Goal: Task Accomplishment & Management: Manage account settings

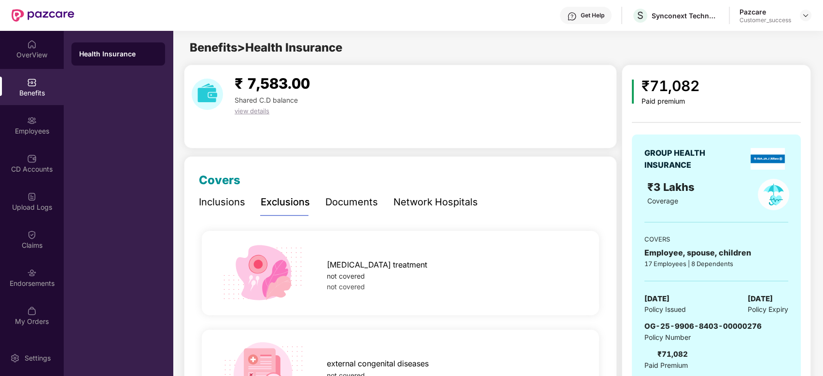
scroll to position [561, 0]
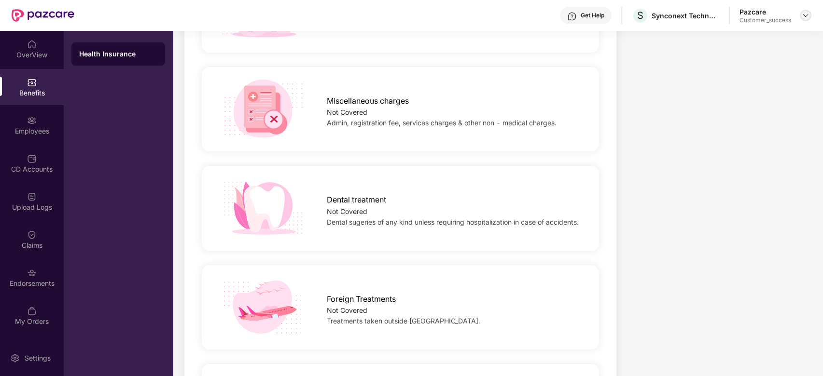
click at [810, 17] on div at bounding box center [805, 16] width 12 height 12
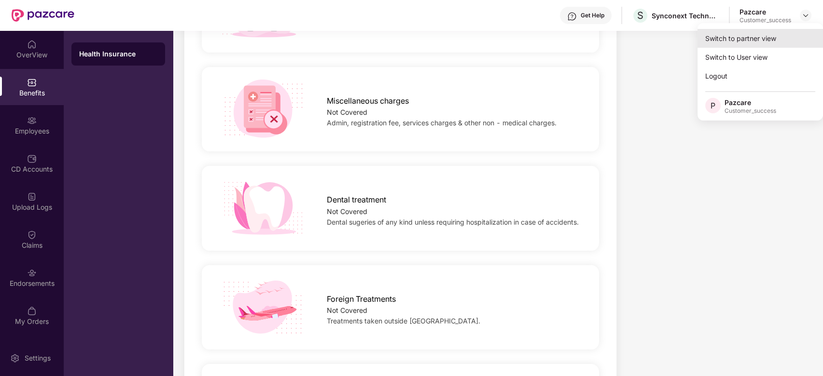
click at [725, 42] on div "Switch to partner view" at bounding box center [759, 38] width 125 height 19
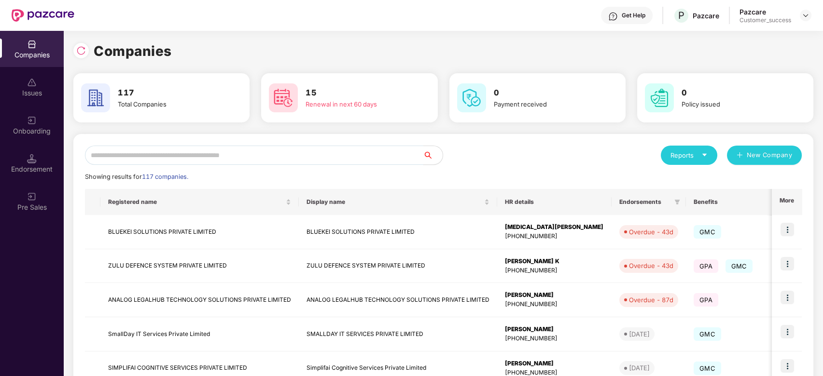
click at [322, 165] on input "text" at bounding box center [254, 155] width 338 height 19
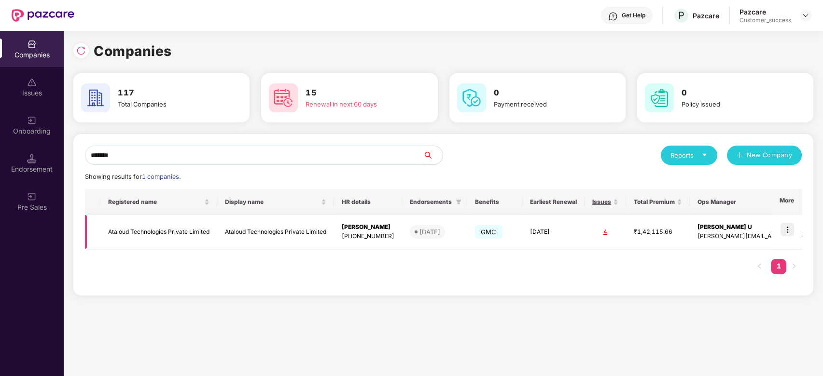
type input "*******"
click at [791, 231] on img at bounding box center [787, 230] width 14 height 14
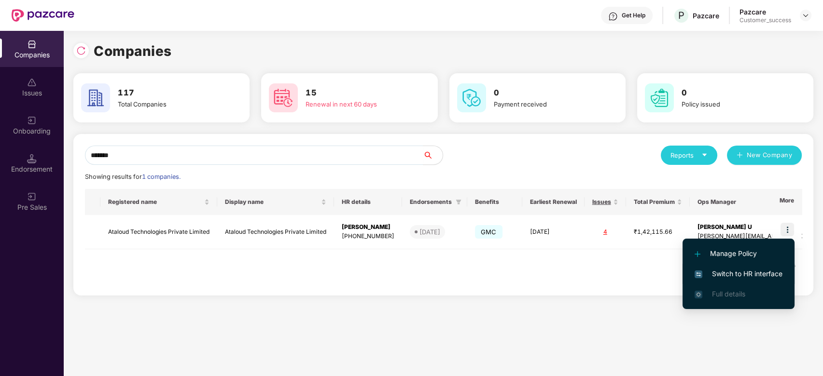
click at [727, 271] on span "Switch to HR interface" at bounding box center [738, 274] width 88 height 11
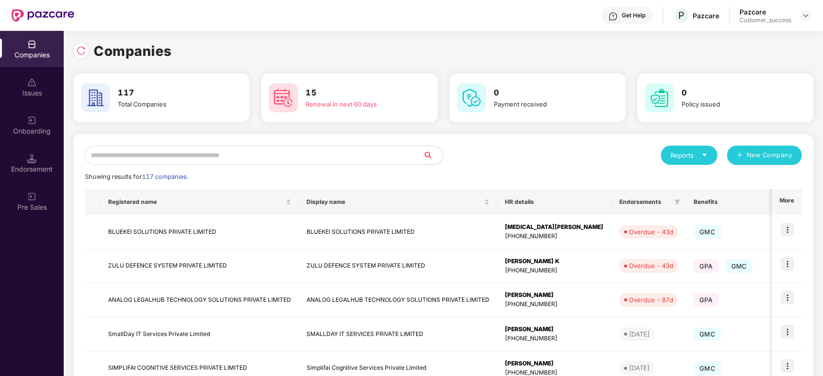
click at [149, 159] on input "text" at bounding box center [254, 155] width 338 height 19
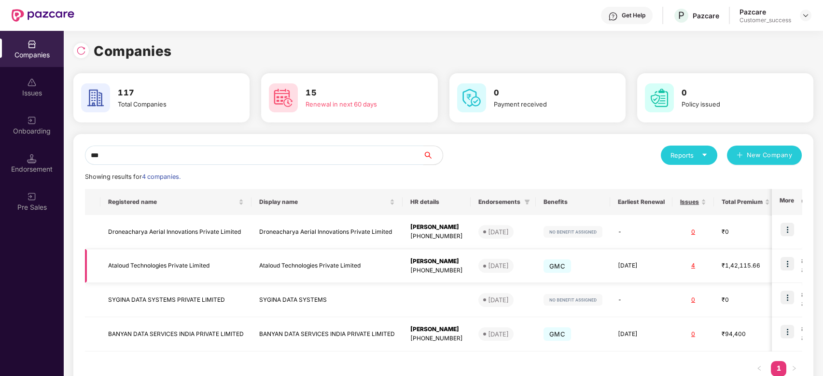
type input "***"
click at [133, 263] on td "Ataloud Technologies Private Limited" at bounding box center [175, 266] width 151 height 34
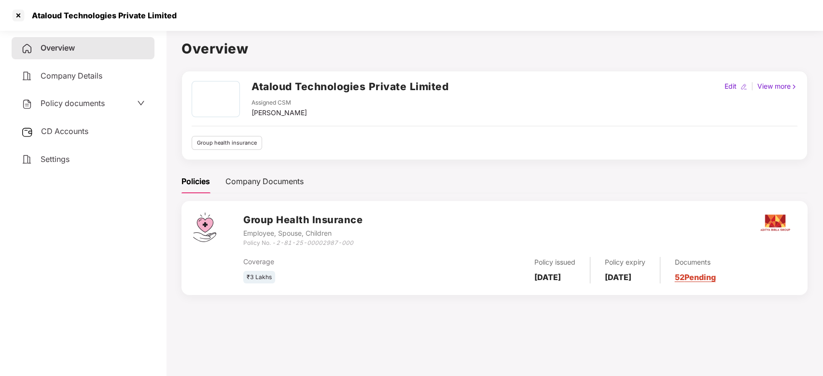
click at [62, 102] on span "Policy documents" at bounding box center [73, 103] width 64 height 10
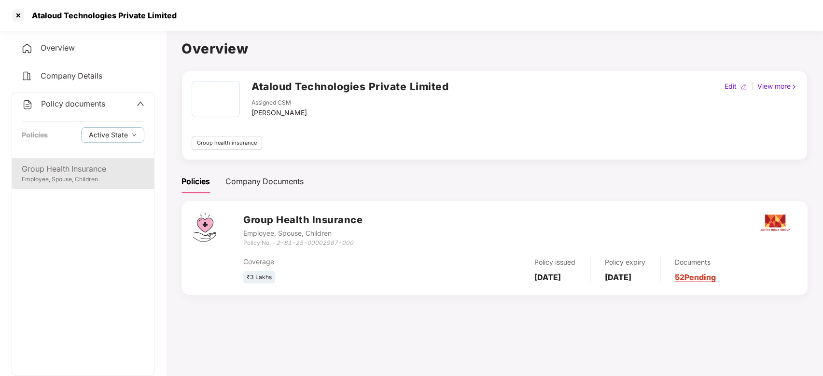
click at [63, 168] on div "Group Health Insurance" at bounding box center [83, 169] width 123 height 12
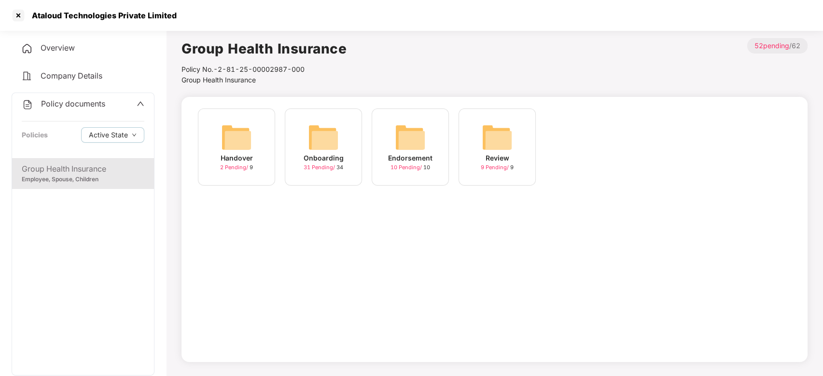
click at [311, 134] on img at bounding box center [323, 137] width 31 height 31
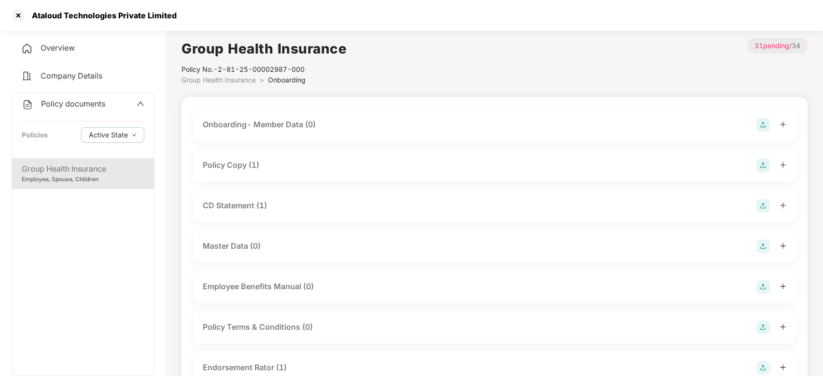
click at [272, 168] on div "Policy Copy (1)" at bounding box center [494, 166] width 583 height 14
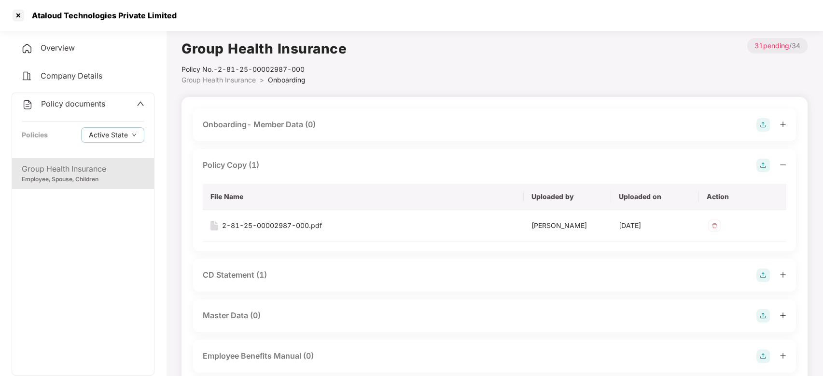
click at [272, 168] on div "Policy Copy (1)" at bounding box center [494, 166] width 583 height 14
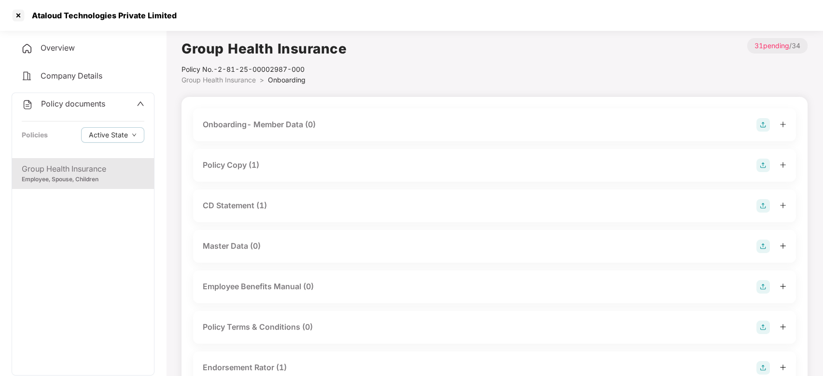
click at [274, 209] on div "CD Statement (1)" at bounding box center [494, 206] width 583 height 14
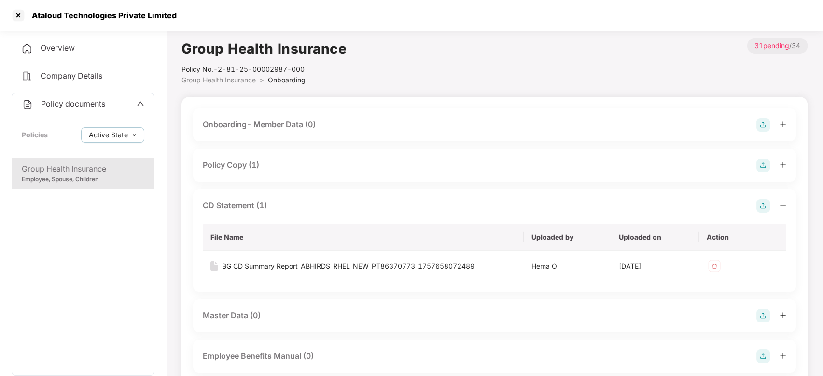
click at [274, 209] on div "CD Statement (1)" at bounding box center [494, 206] width 583 height 14
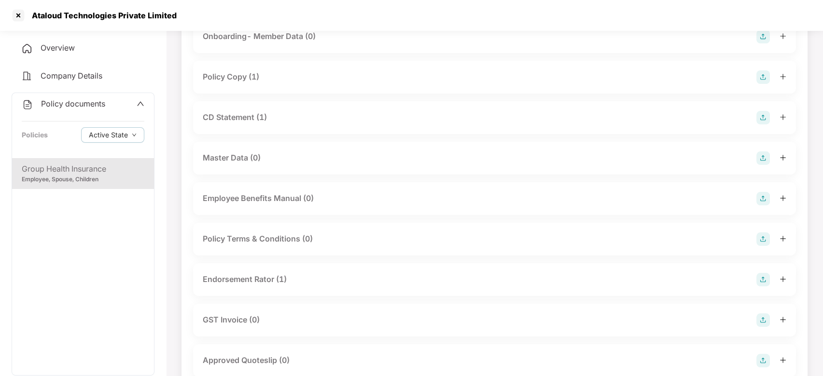
scroll to position [91, 0]
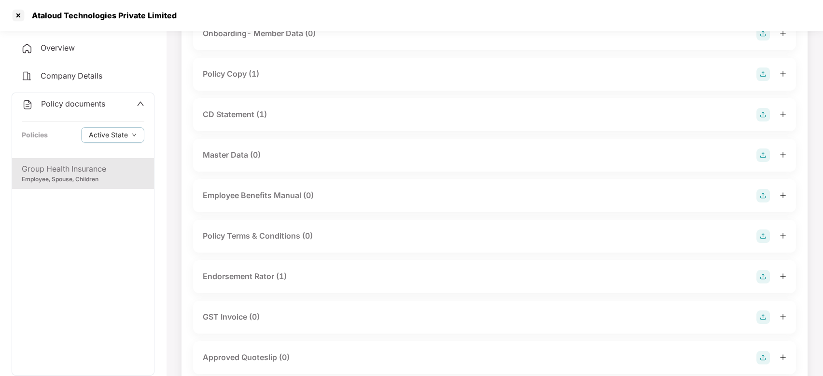
click at [270, 272] on div "Endorsement Rator (1)" at bounding box center [245, 277] width 84 height 12
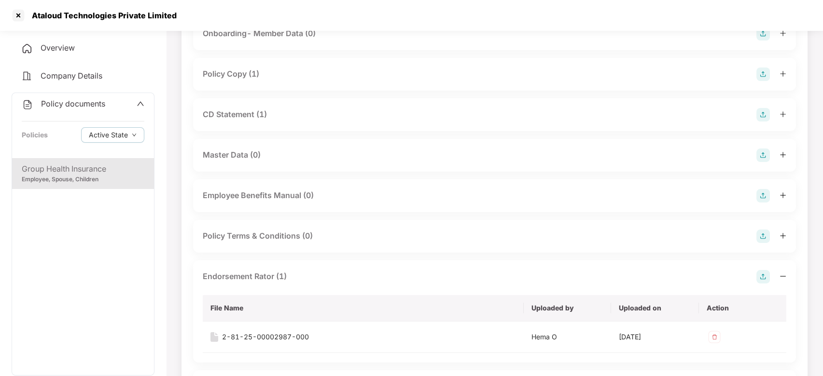
click at [270, 272] on div "Endorsement Rator (1)" at bounding box center [245, 277] width 84 height 12
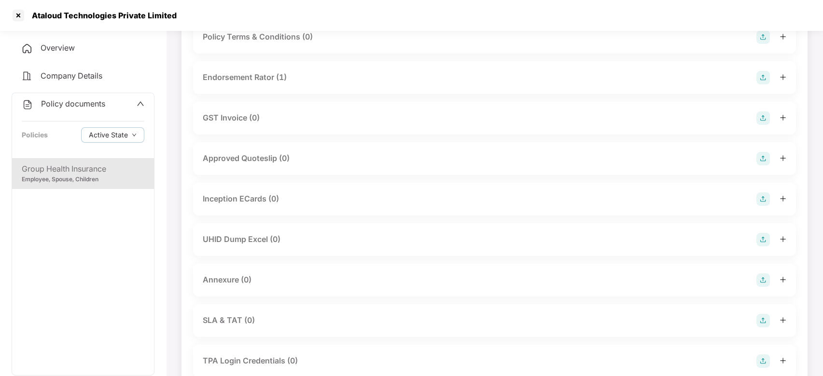
scroll to position [303, 0]
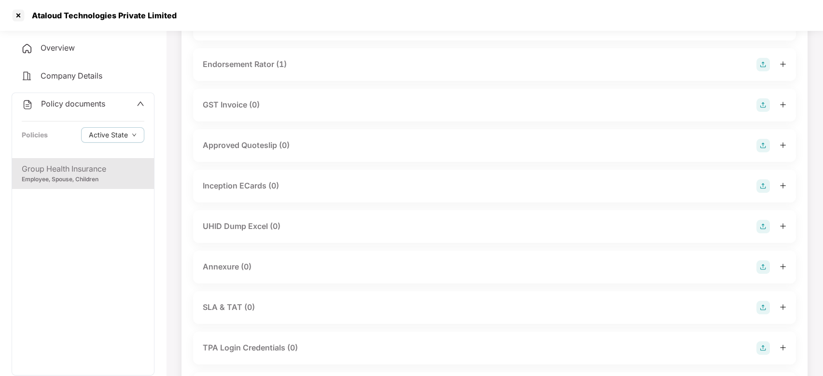
click at [269, 234] on div "UHID Dump Excel (0)" at bounding box center [494, 226] width 603 height 33
click at [282, 229] on div "UHID Dump Excel (0)" at bounding box center [494, 227] width 583 height 14
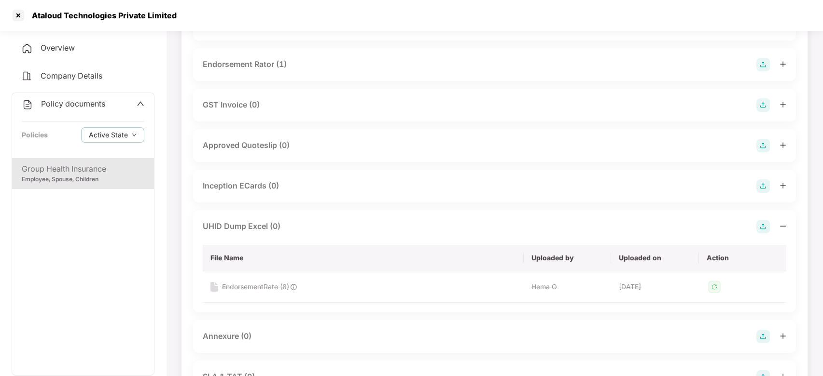
click at [282, 229] on div "UHID Dump Excel (0)" at bounding box center [494, 227] width 583 height 14
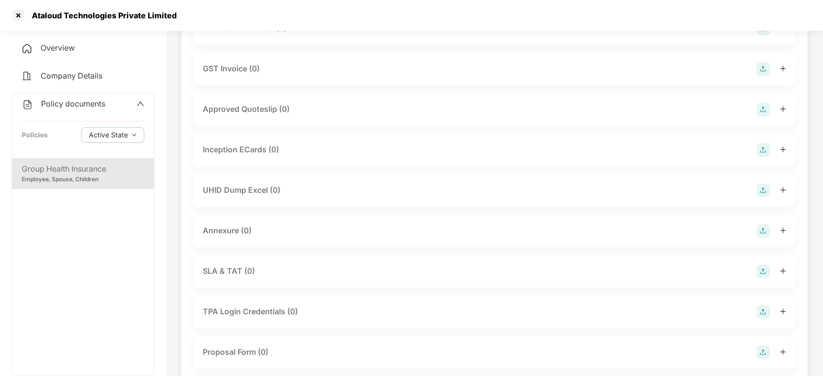
scroll to position [340, 0]
click at [248, 185] on div "UHID Dump Excel (0)" at bounding box center [242, 190] width 78 height 12
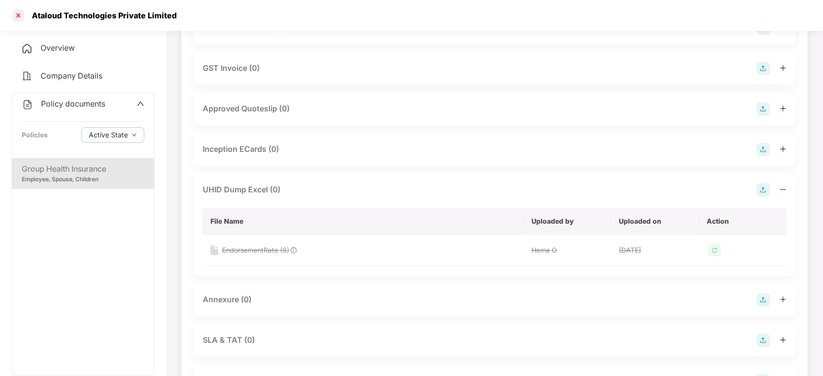
click at [23, 15] on div at bounding box center [18, 15] width 15 height 15
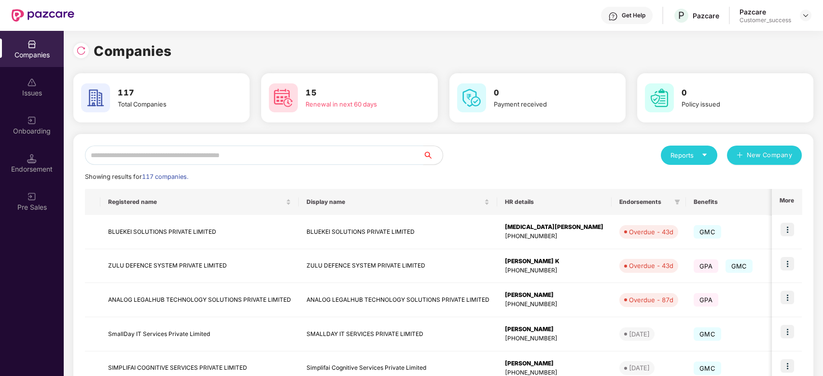
click at [203, 159] on input "text" at bounding box center [254, 155] width 338 height 19
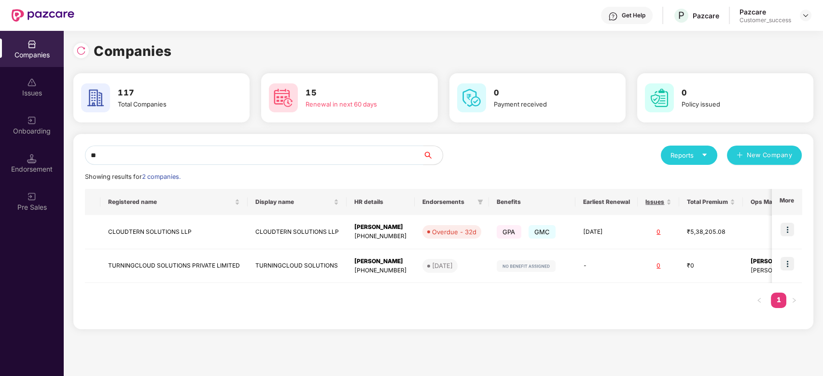
type input "*"
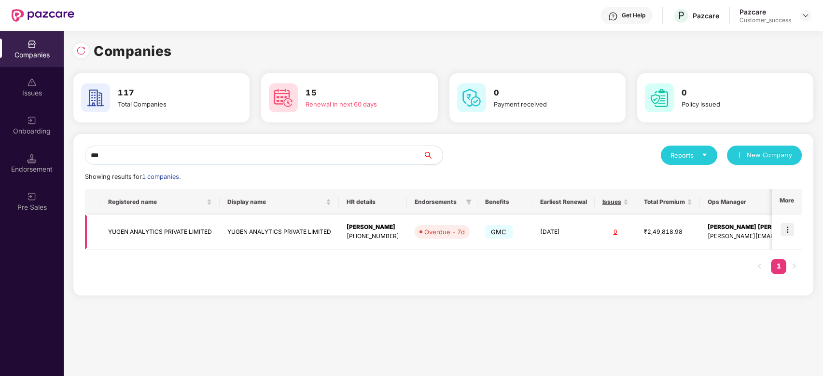
type input "***"
click at [157, 234] on td "YUGEN ANALYTICS PRIVATE LIMITED" at bounding box center [159, 232] width 119 height 34
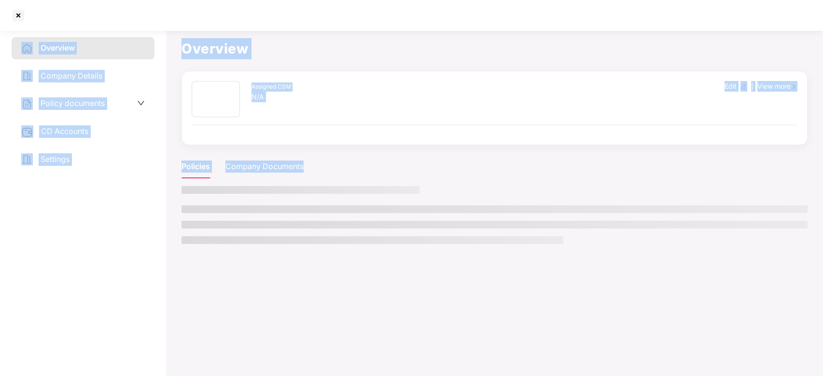
click at [157, 234] on aside "Overview Company Details Policy documents CD Accounts Settings" at bounding box center [83, 202] width 166 height 350
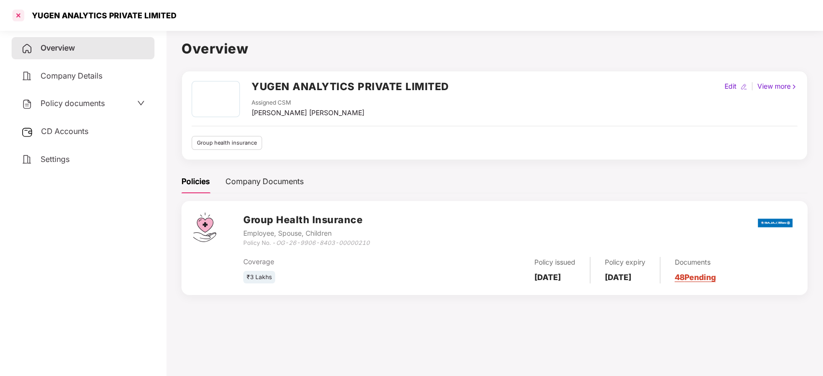
click at [19, 17] on div at bounding box center [18, 15] width 15 height 15
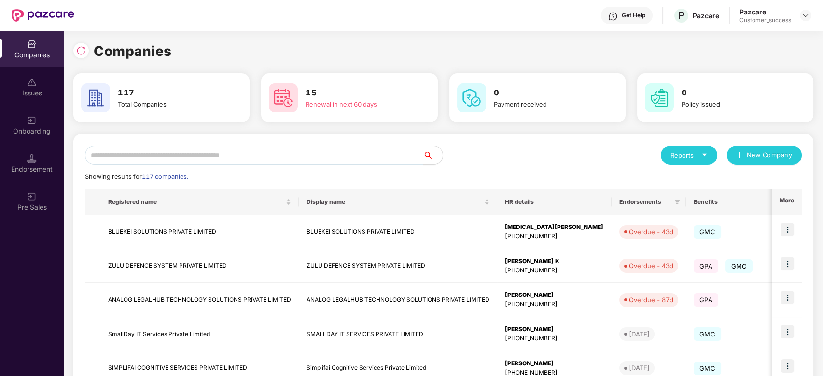
click at [240, 154] on input "text" at bounding box center [254, 155] width 338 height 19
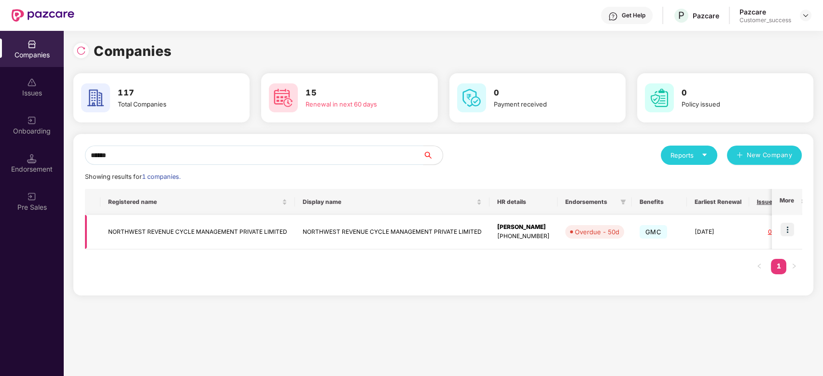
type input "******"
click at [213, 230] on td "NORTHWEST REVENUE CYCLE MANAGEMENT PRIVATE LIMITED" at bounding box center [197, 232] width 194 height 34
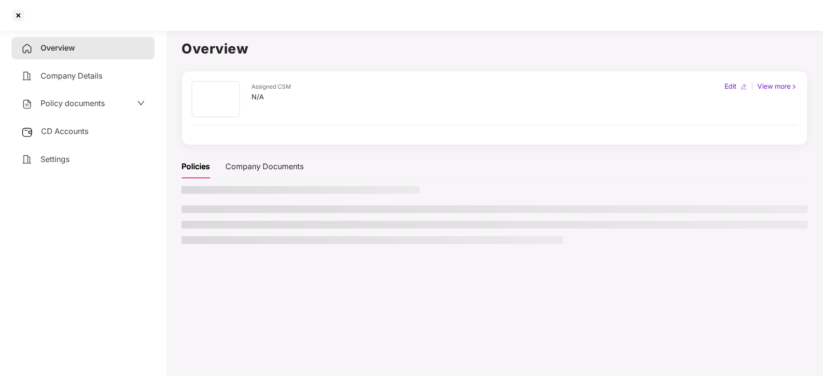
click at [213, 230] on ul at bounding box center [494, 225] width 626 height 39
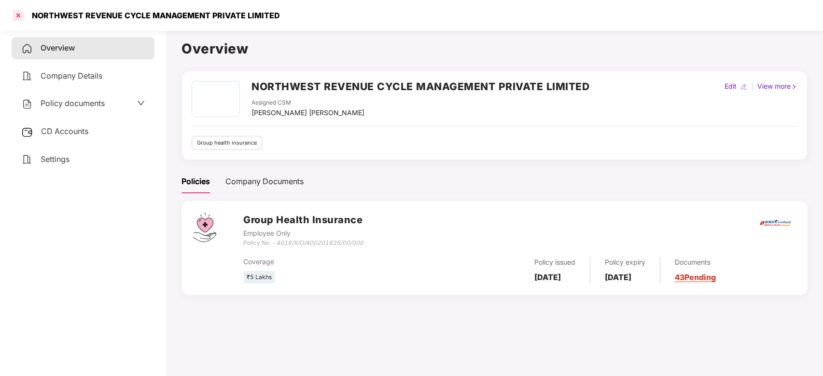
click at [19, 19] on div at bounding box center [18, 15] width 15 height 15
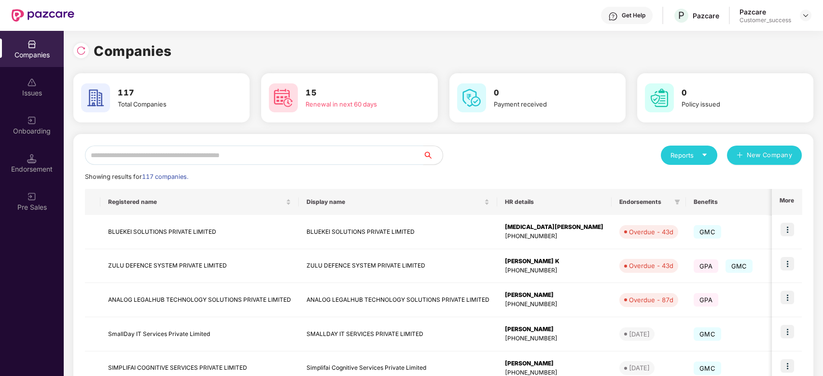
click at [157, 152] on input "text" at bounding box center [254, 155] width 338 height 19
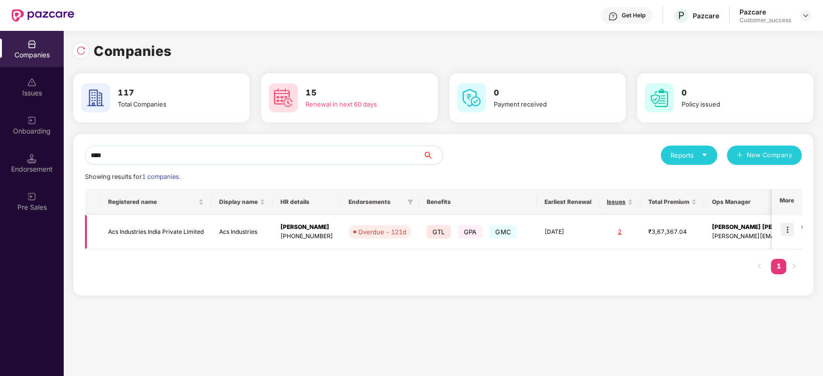
type input "***"
click at [140, 231] on td "Acs Industries India Private Limited" at bounding box center [155, 232] width 111 height 34
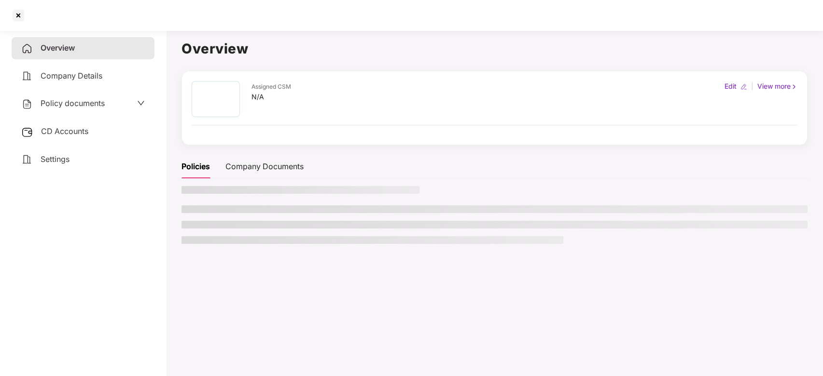
click at [140, 231] on div "Overview Company Details Policy documents CD Accounts Settings" at bounding box center [83, 201] width 143 height 329
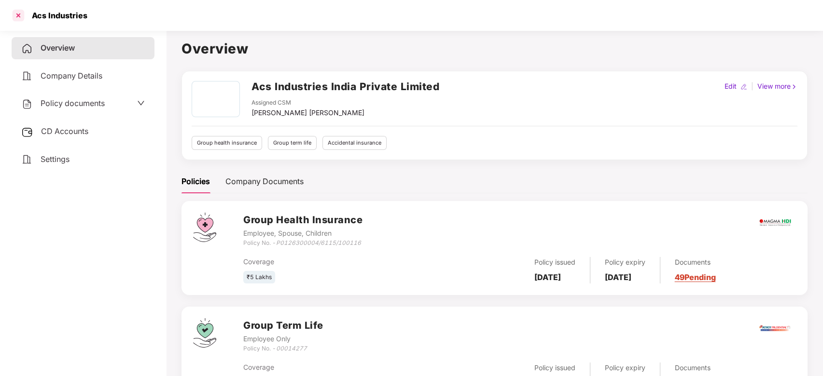
click at [18, 16] on div at bounding box center [18, 15] width 15 height 15
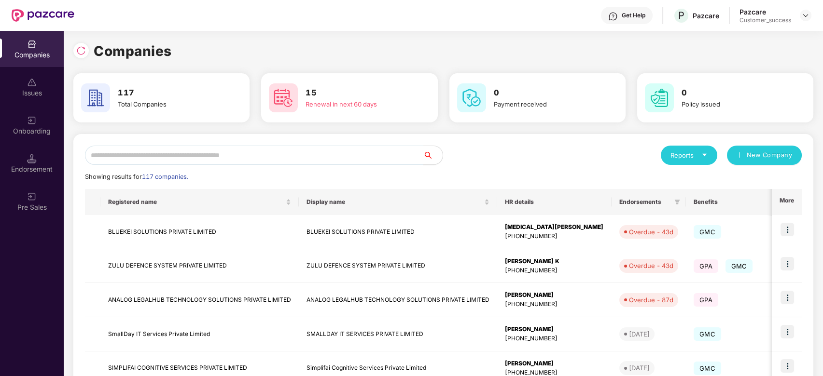
click at [142, 155] on input "text" at bounding box center [254, 155] width 338 height 19
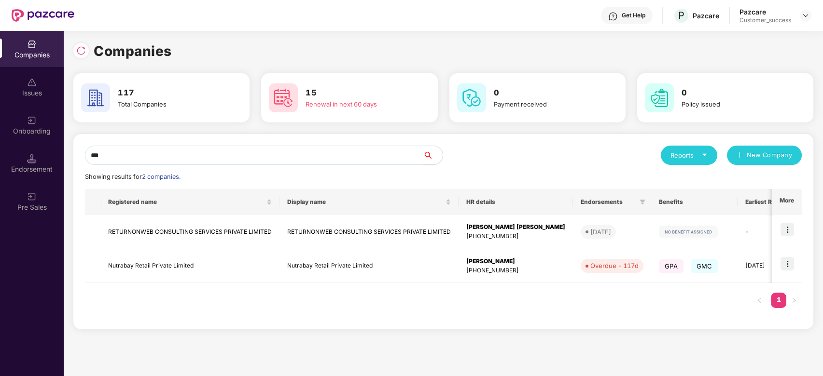
type input "***"
click at [786, 233] on img at bounding box center [787, 230] width 14 height 14
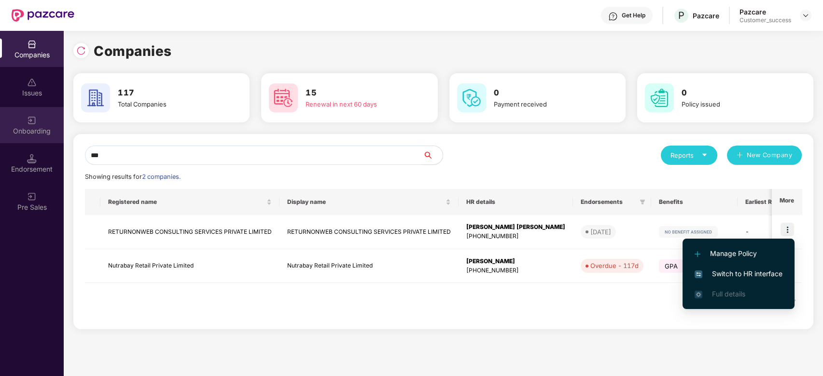
click at [40, 124] on div "Onboarding" at bounding box center [32, 125] width 64 height 36
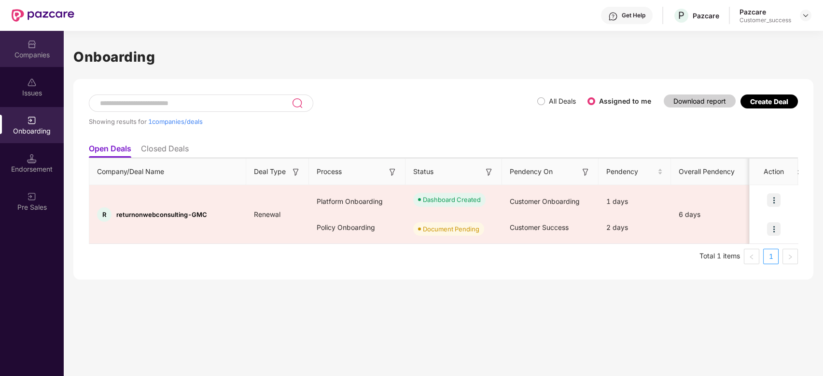
click at [32, 56] on div "Companies" at bounding box center [32, 55] width 64 height 10
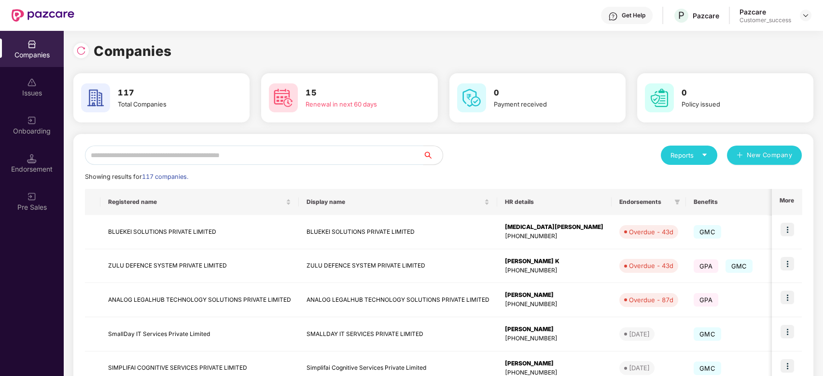
click at [146, 157] on input "text" at bounding box center [254, 155] width 338 height 19
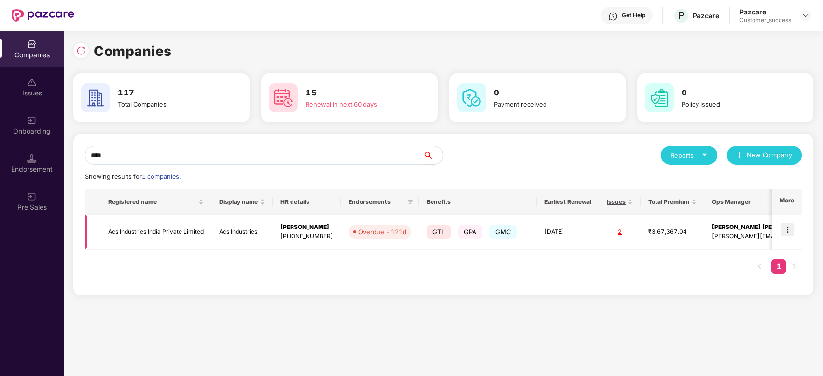
type input "***"
click at [158, 231] on td "Acs Industries India Private Limited" at bounding box center [155, 232] width 111 height 34
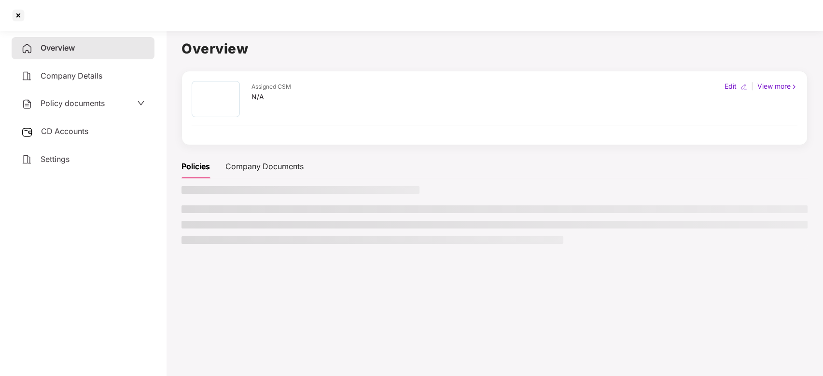
click at [158, 231] on aside "Overview Company Details Policy documents CD Accounts Settings" at bounding box center [83, 202] width 166 height 350
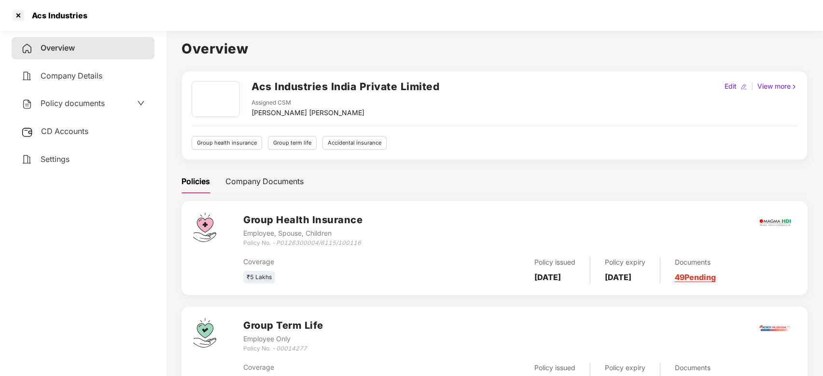
click at [86, 104] on span "Policy documents" at bounding box center [73, 103] width 64 height 10
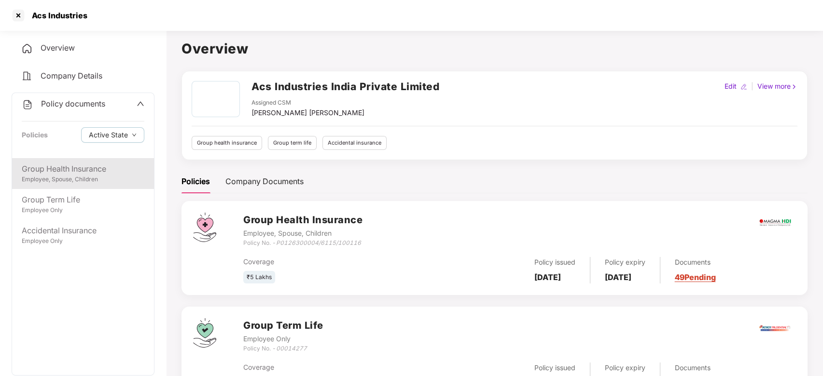
click at [73, 170] on div "Group Health Insurance" at bounding box center [83, 169] width 123 height 12
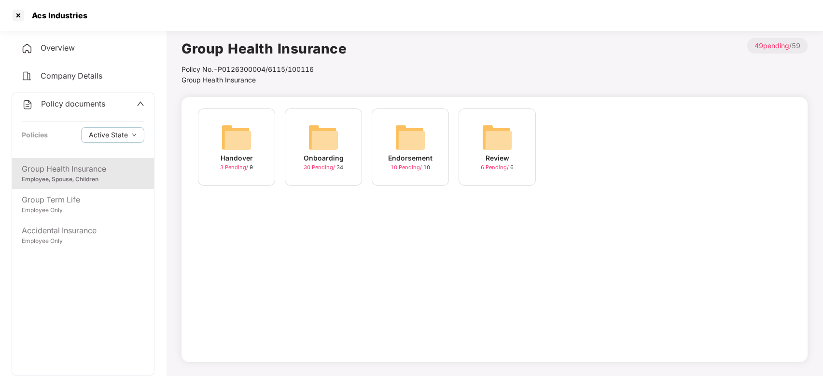
click at [321, 149] on img at bounding box center [323, 137] width 31 height 31
click at [322, 146] on img at bounding box center [323, 137] width 31 height 31
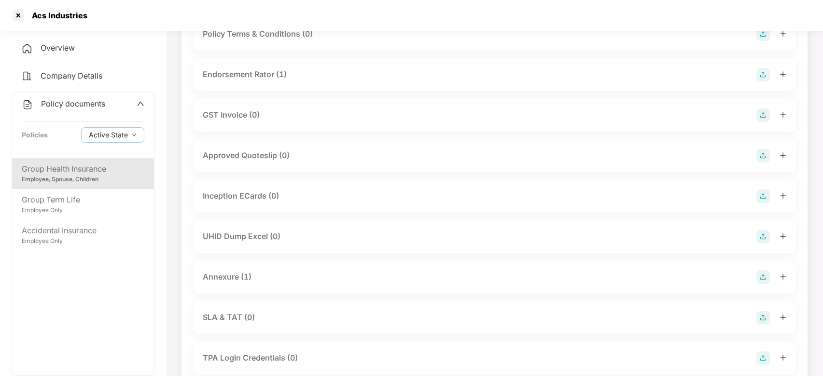
scroll to position [297, 0]
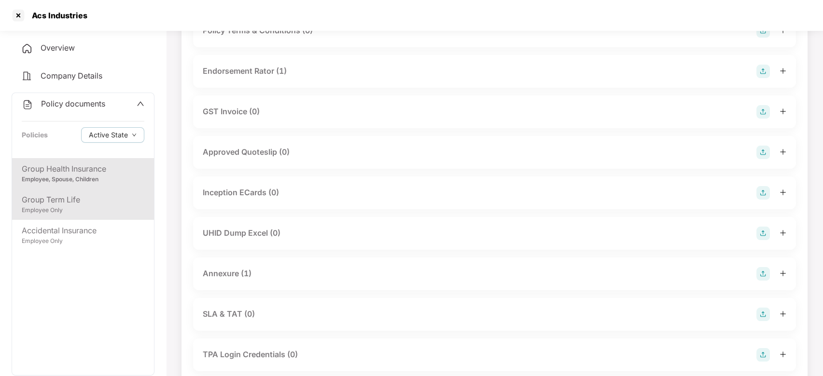
click at [78, 203] on div "Group Term Life" at bounding box center [83, 200] width 123 height 12
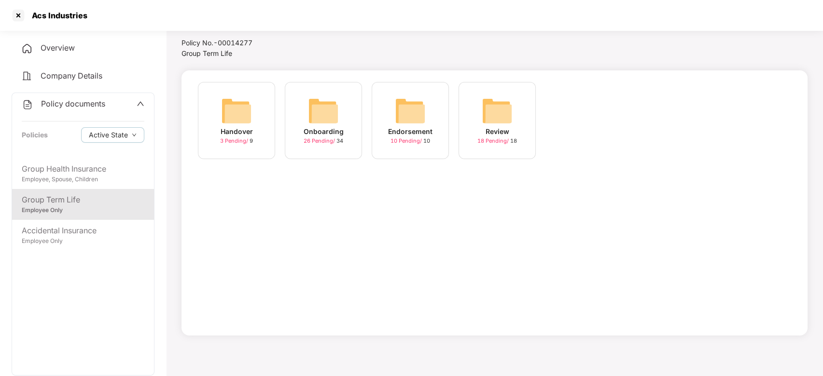
click at [317, 124] on img at bounding box center [323, 111] width 31 height 31
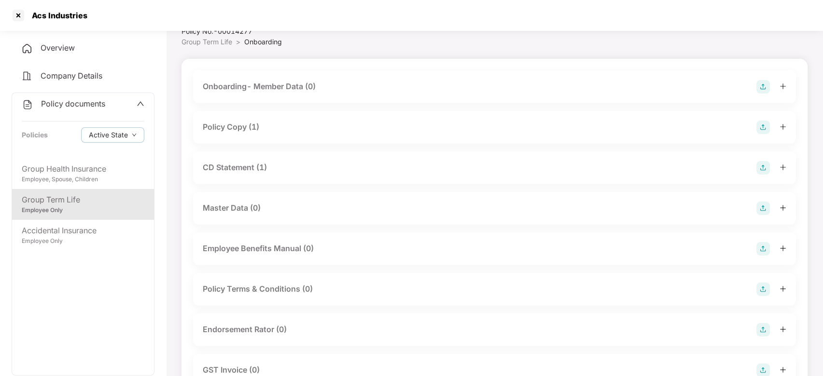
scroll to position [101, 0]
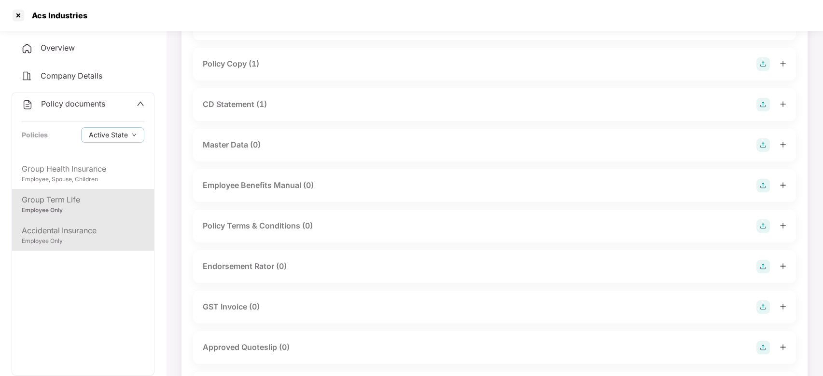
click at [50, 241] on div "Employee Only" at bounding box center [83, 241] width 123 height 9
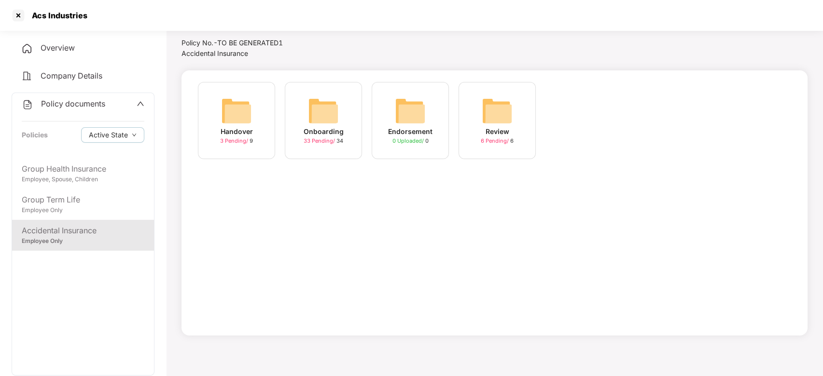
click at [316, 120] on img at bounding box center [323, 111] width 31 height 31
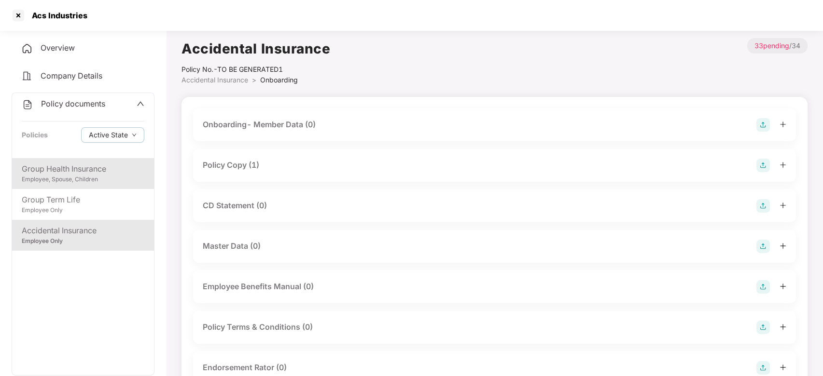
click at [74, 166] on div "Group Health Insurance" at bounding box center [83, 169] width 123 height 12
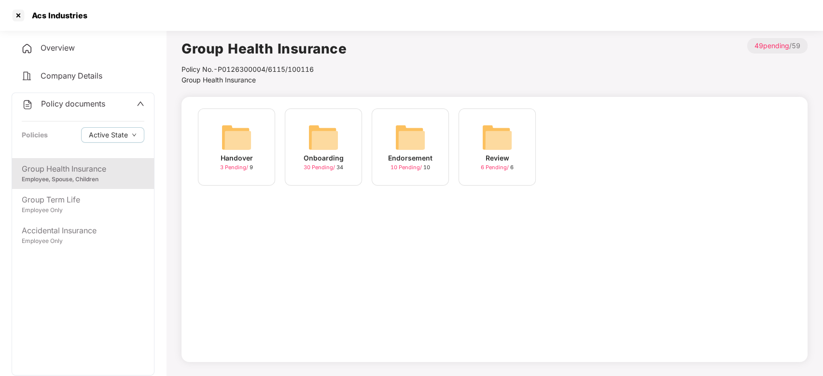
click at [310, 153] on div "Onboarding" at bounding box center [323, 158] width 40 height 11
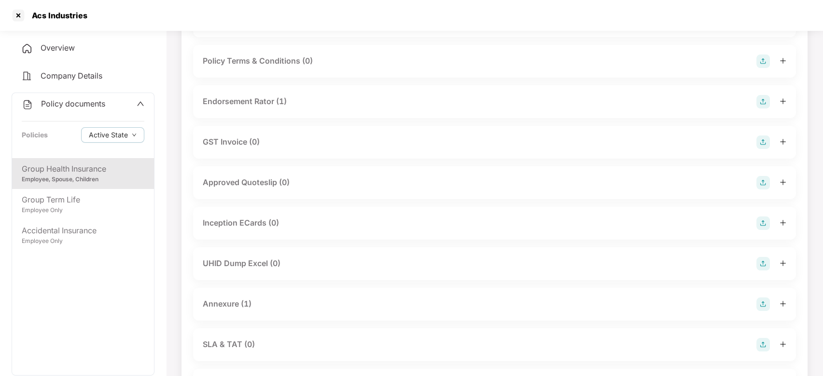
scroll to position [298, 0]
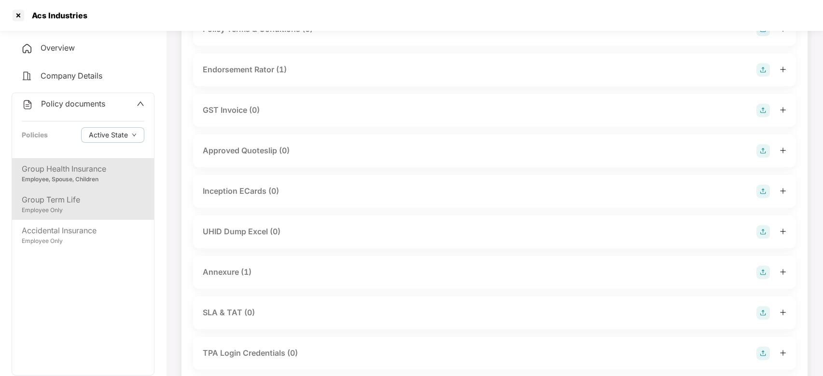
click at [83, 207] on div "Employee Only" at bounding box center [83, 210] width 123 height 9
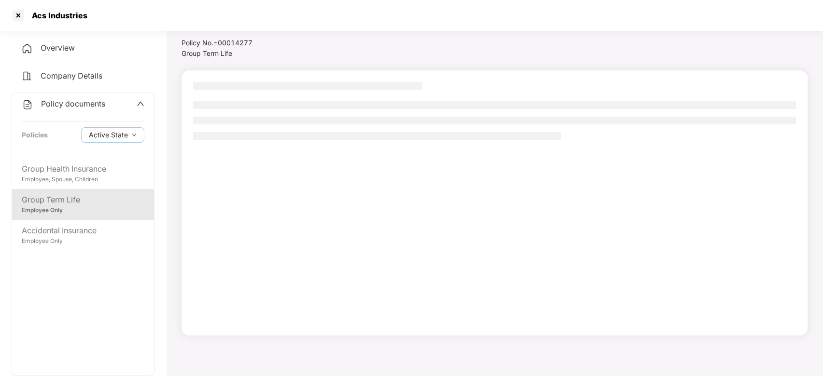
scroll to position [27, 0]
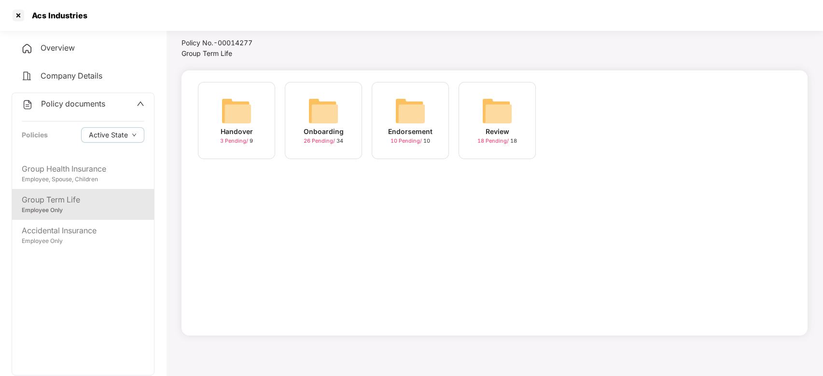
click at [322, 122] on img at bounding box center [323, 111] width 31 height 31
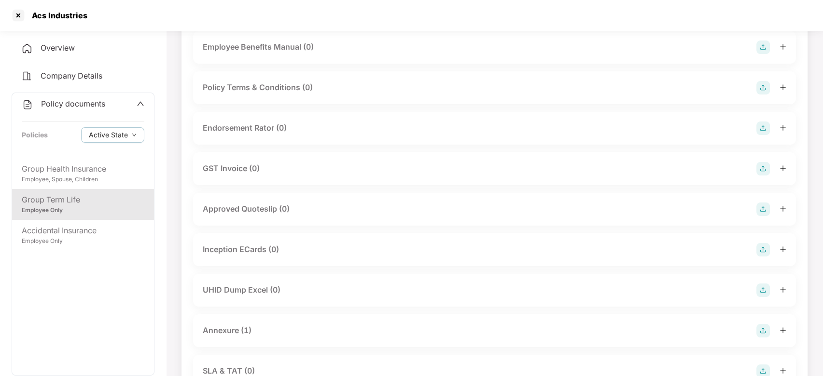
scroll to position [242, 0]
click at [93, 237] on div "Employee Only" at bounding box center [83, 241] width 123 height 9
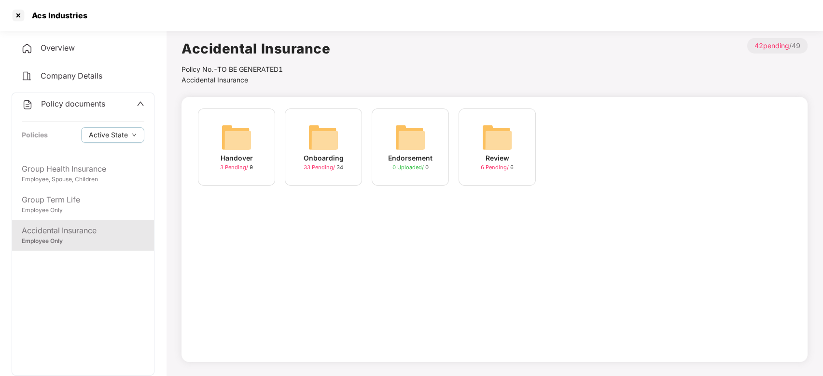
click at [333, 149] on img at bounding box center [323, 137] width 31 height 31
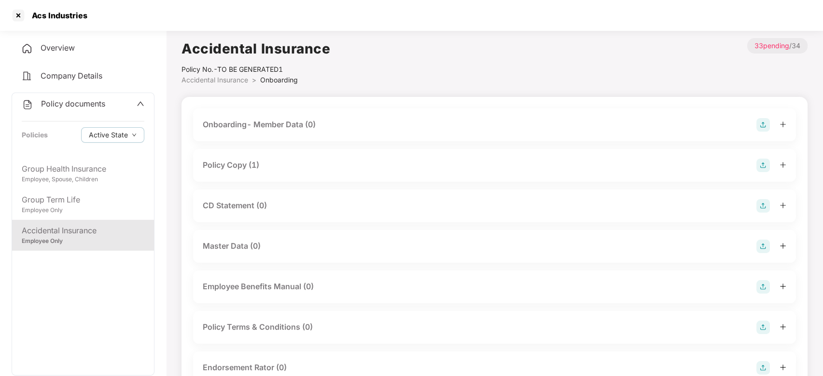
click at [23, 26] on div "Acs Industries" at bounding box center [411, 15] width 823 height 31
click at [19, 20] on div at bounding box center [18, 15] width 15 height 15
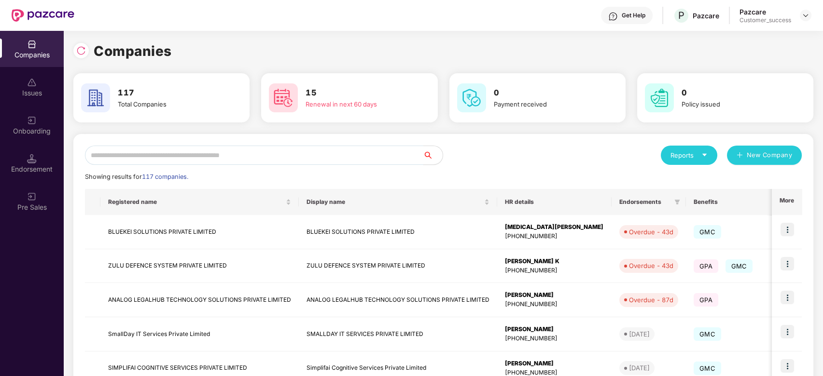
click at [183, 155] on input "text" at bounding box center [254, 155] width 338 height 19
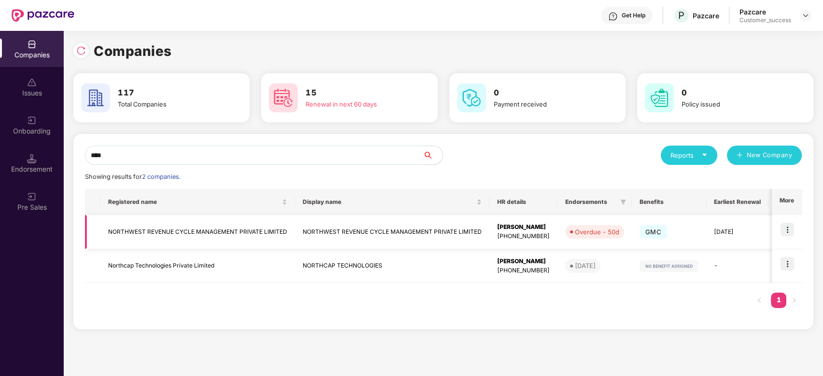
type input "****"
click at [192, 223] on td "NORTHWEST REVENUE CYCLE MANAGEMENT PRIVATE LIMITED" at bounding box center [197, 232] width 194 height 34
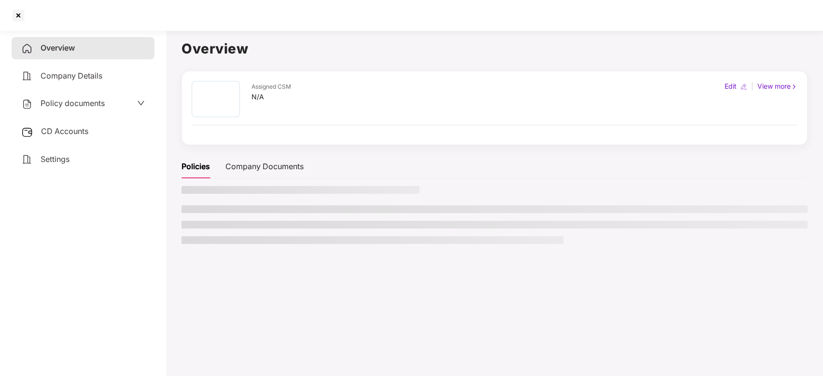
click at [192, 223] on li at bounding box center [494, 225] width 626 height 8
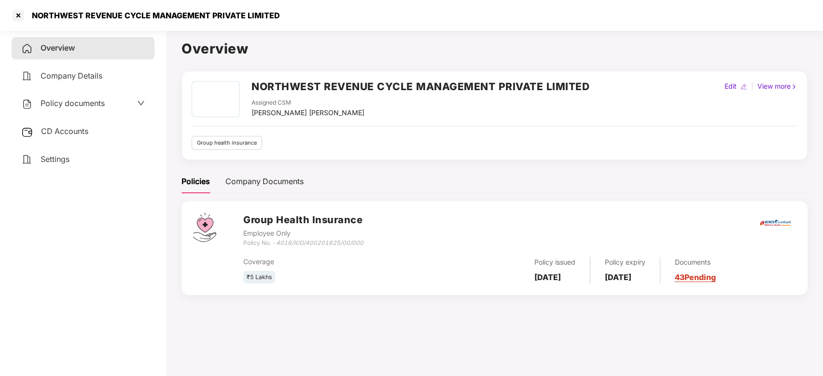
click at [95, 104] on span "Policy documents" at bounding box center [73, 103] width 64 height 10
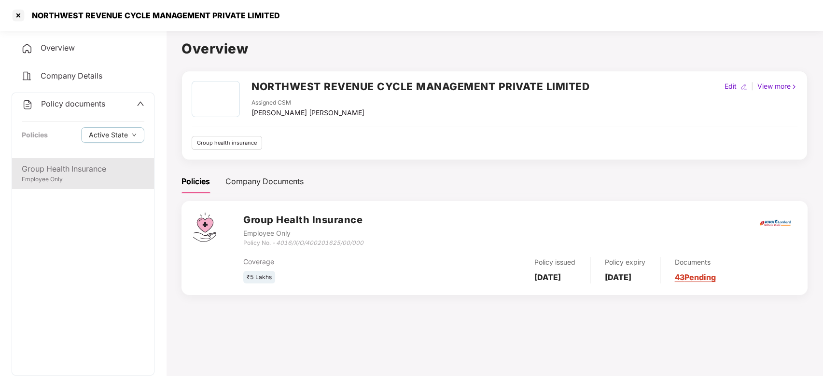
click at [79, 170] on div "Group Health Insurance" at bounding box center [83, 169] width 123 height 12
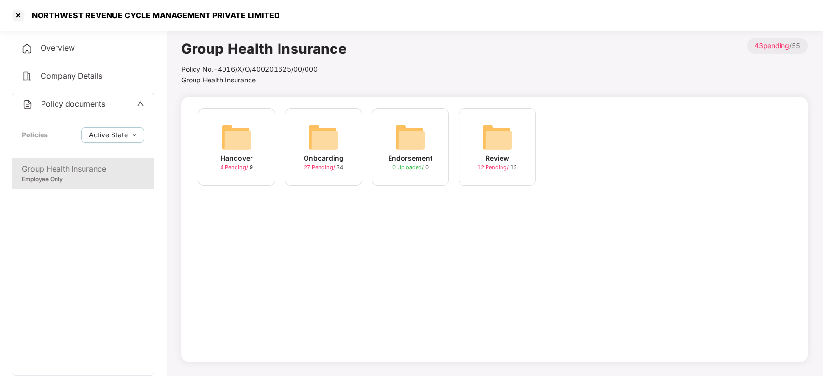
click at [320, 151] on img at bounding box center [323, 137] width 31 height 31
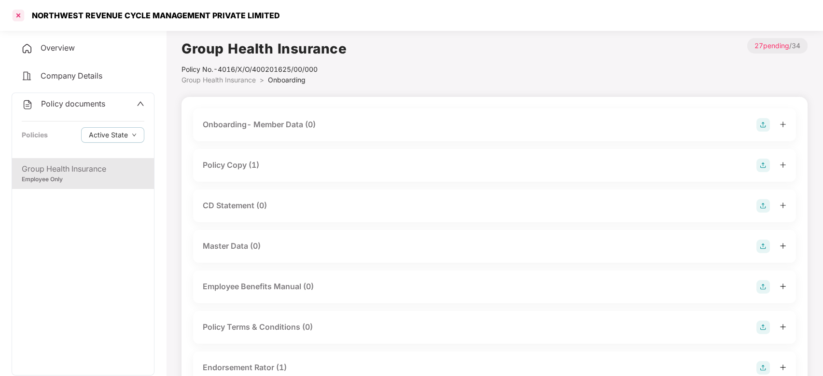
click at [20, 18] on div at bounding box center [18, 15] width 15 height 15
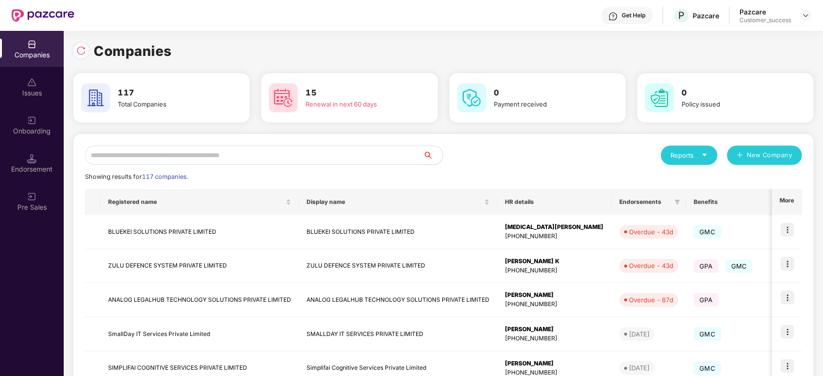
click at [169, 160] on input "text" at bounding box center [254, 155] width 338 height 19
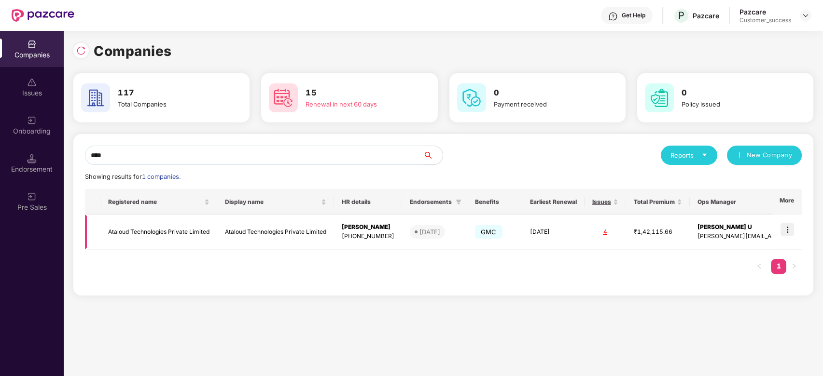
type input "****"
click at [150, 234] on td "Ataloud Technologies Private Limited" at bounding box center [158, 232] width 117 height 34
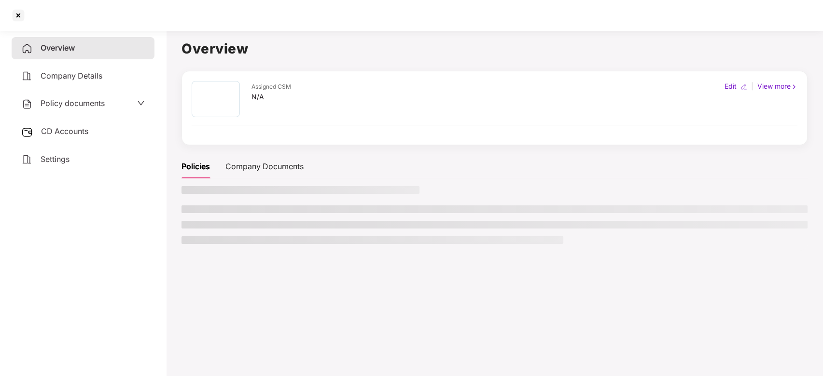
click at [150, 234] on div "Overview Company Details Policy documents CD Accounts Settings" at bounding box center [83, 201] width 143 height 329
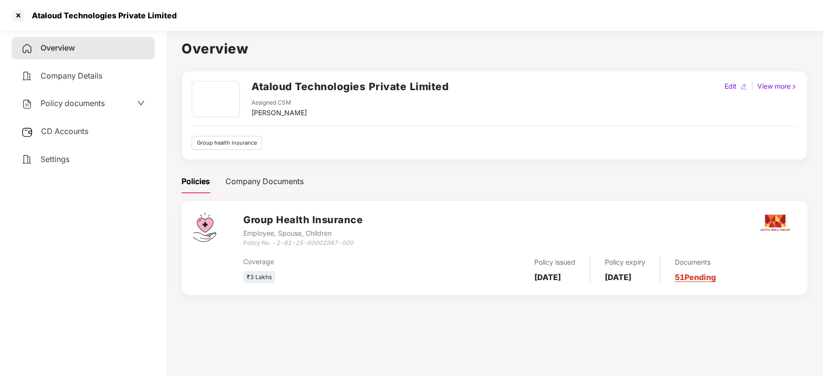
click at [74, 106] on span "Policy documents" at bounding box center [73, 103] width 64 height 10
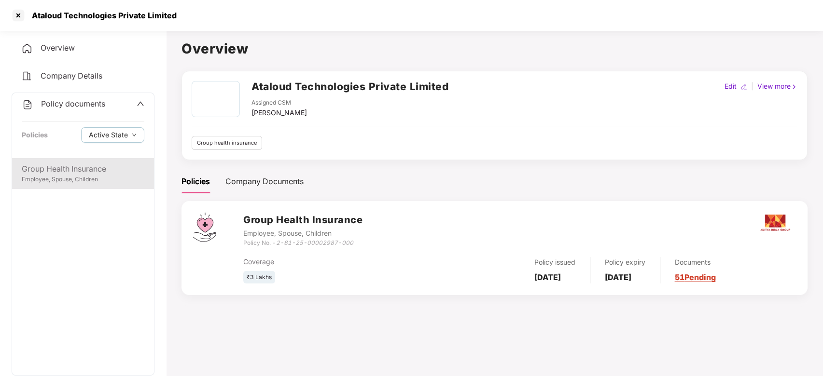
click at [71, 176] on div "Employee, Spouse, Children" at bounding box center [83, 179] width 123 height 9
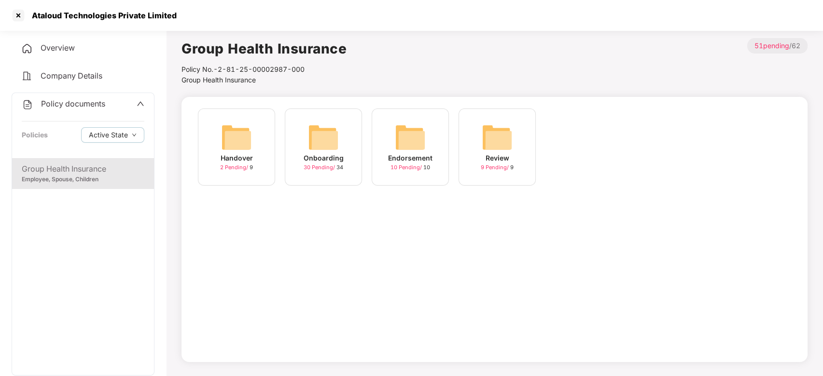
click at [329, 146] on img at bounding box center [323, 137] width 31 height 31
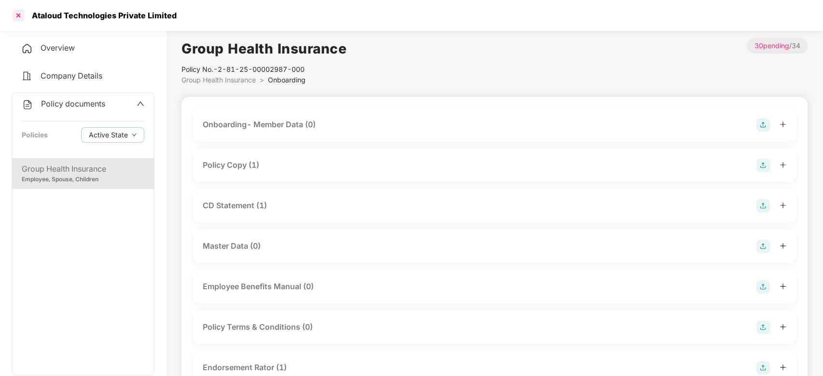
click at [18, 17] on div at bounding box center [18, 15] width 15 height 15
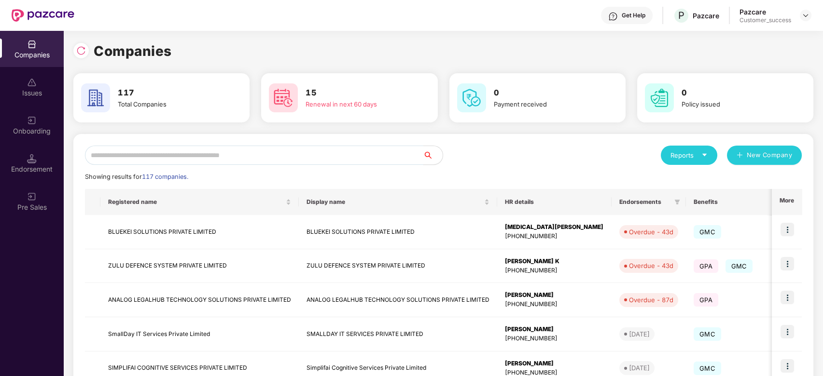
click at [207, 153] on input "text" at bounding box center [254, 155] width 338 height 19
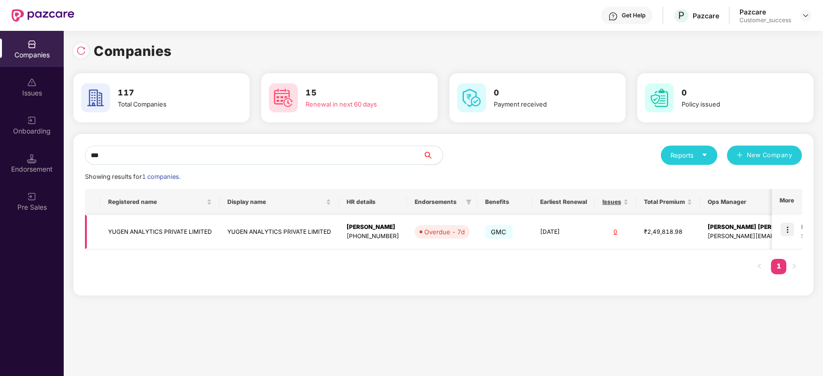
type input "***"
click at [192, 234] on td "YUGEN ANALYTICS PRIVATE LIMITED" at bounding box center [159, 232] width 119 height 34
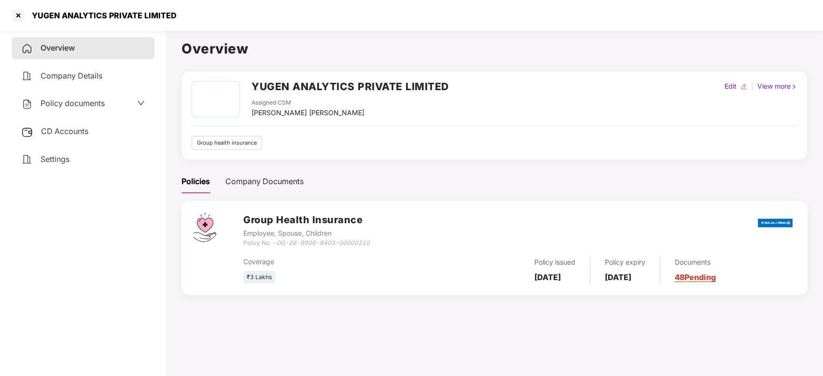
click at [94, 102] on span "Policy documents" at bounding box center [73, 103] width 64 height 10
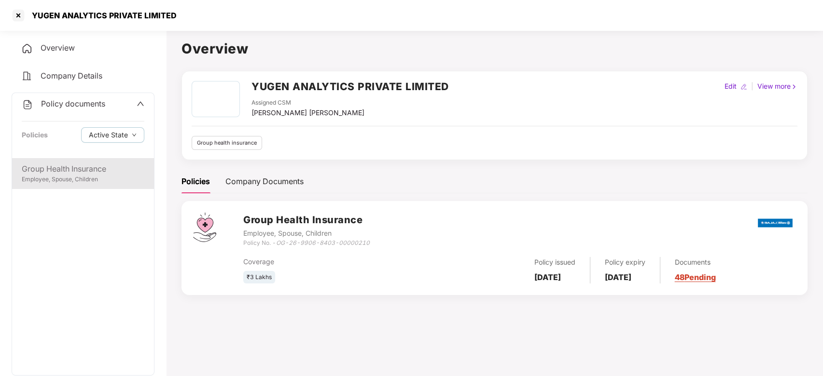
click at [68, 167] on div "Group Health Insurance" at bounding box center [83, 169] width 123 height 12
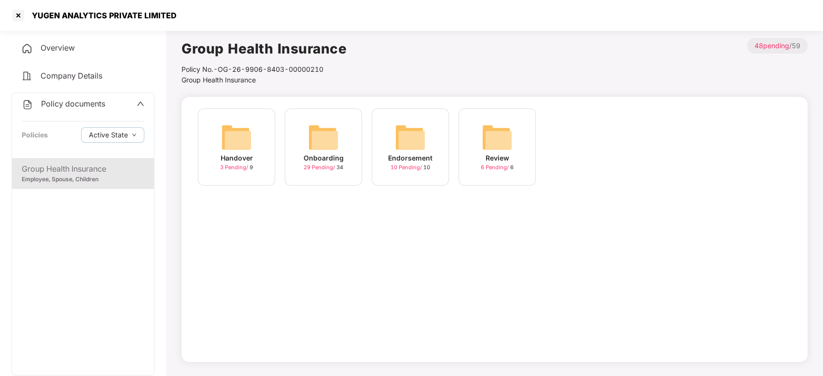
click at [303, 152] on div "Onboarding 29 Pending / 34" at bounding box center [323, 147] width 77 height 77
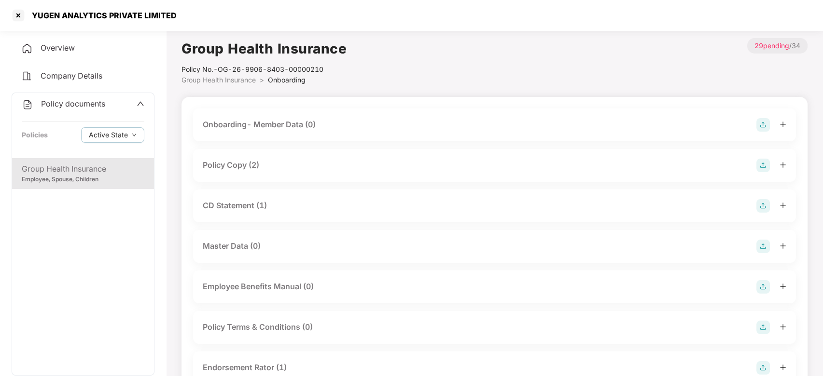
click at [303, 152] on div "Policy Copy (2)" at bounding box center [494, 165] width 603 height 33
click at [375, 166] on div "Policy Copy (2)" at bounding box center [494, 166] width 583 height 14
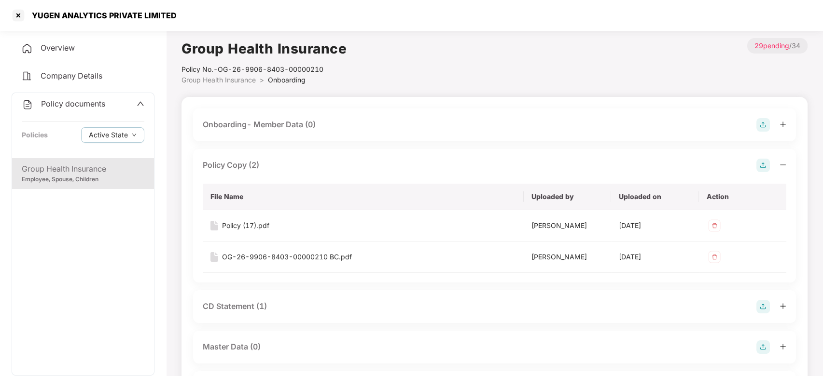
click at [375, 166] on div "Policy Copy (2)" at bounding box center [494, 166] width 583 height 14
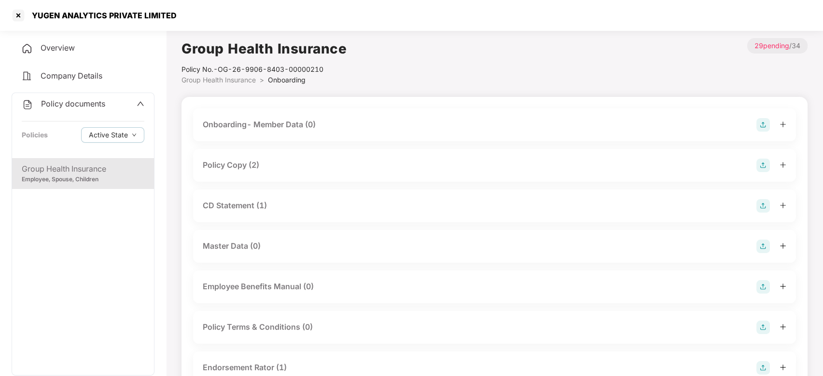
click at [375, 166] on div "Policy Copy (2)" at bounding box center [494, 166] width 583 height 14
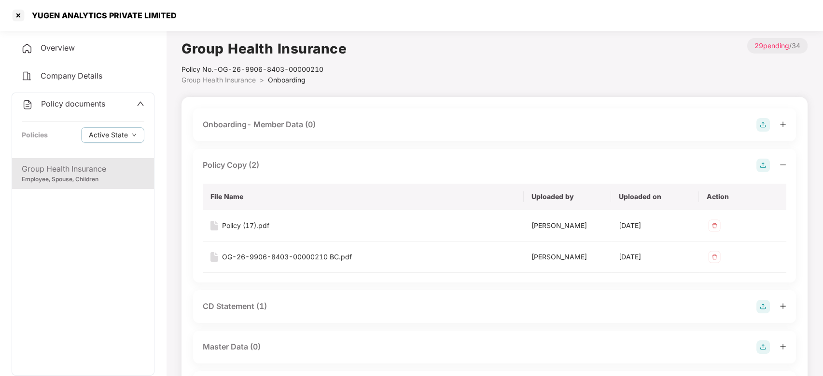
click at [375, 166] on div "Policy Copy (2)" at bounding box center [494, 166] width 583 height 14
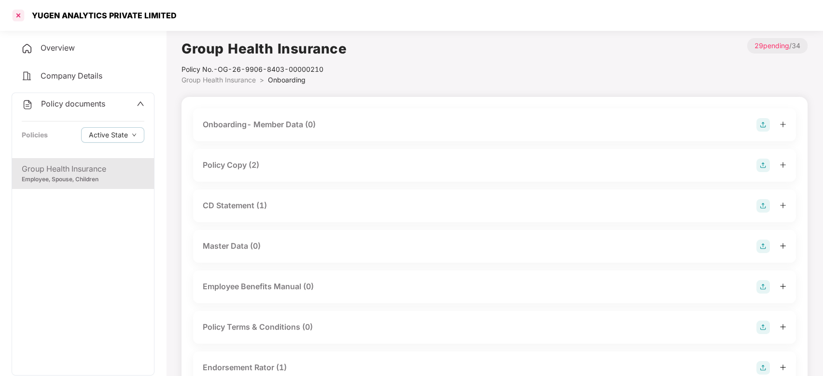
click at [19, 13] on div at bounding box center [18, 15] width 15 height 15
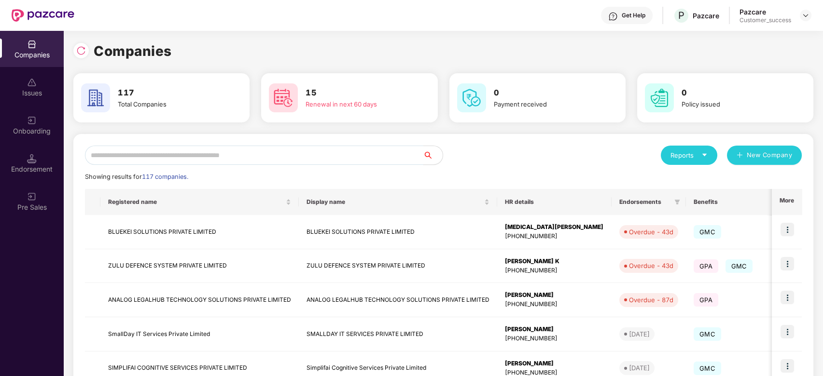
click at [142, 156] on input "text" at bounding box center [254, 155] width 338 height 19
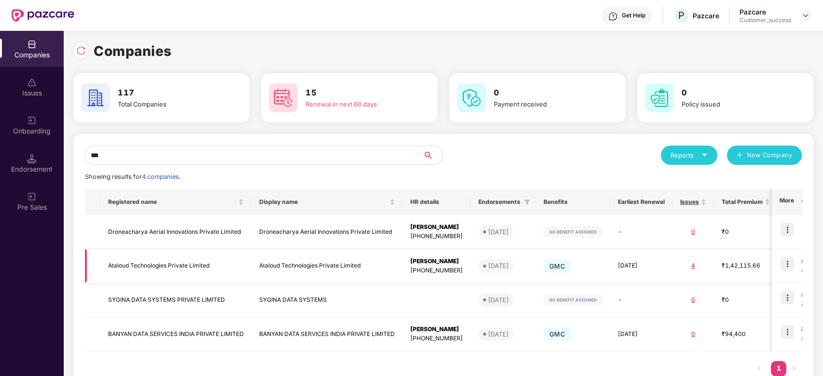
type input "***"
click at [155, 267] on td "Ataloud Technologies Private Limited" at bounding box center [175, 266] width 151 height 34
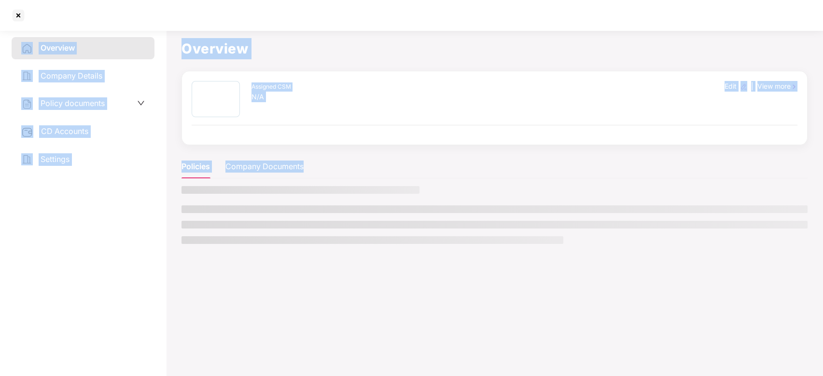
click at [155, 267] on aside "Overview Company Details Policy documents CD Accounts Settings" at bounding box center [83, 202] width 166 height 350
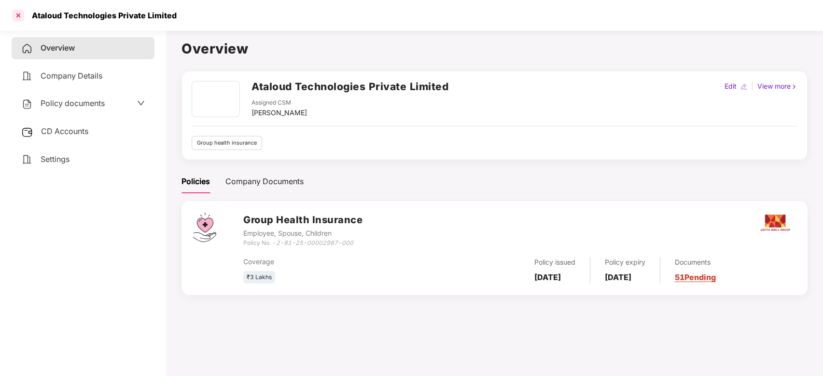
click at [15, 21] on div at bounding box center [18, 15] width 15 height 15
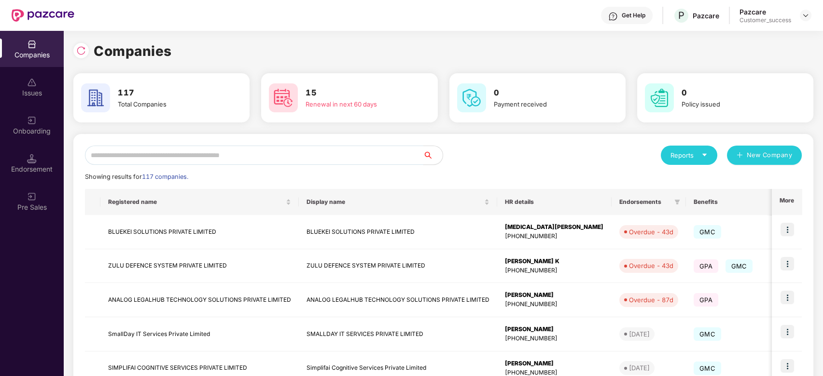
click at [153, 155] on input "text" at bounding box center [254, 155] width 338 height 19
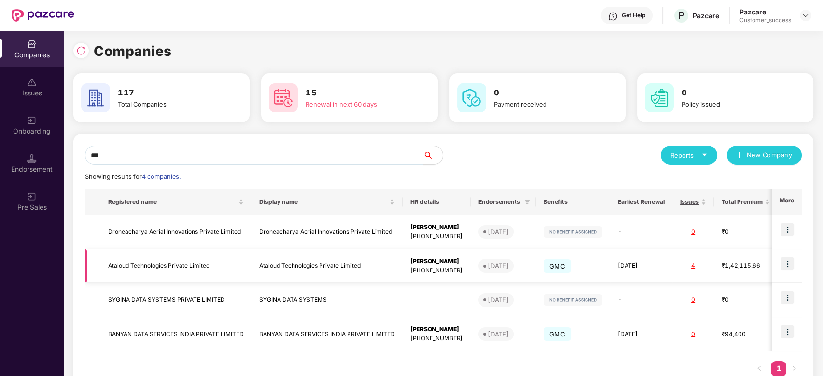
type input "***"
click at [783, 264] on img at bounding box center [787, 264] width 14 height 14
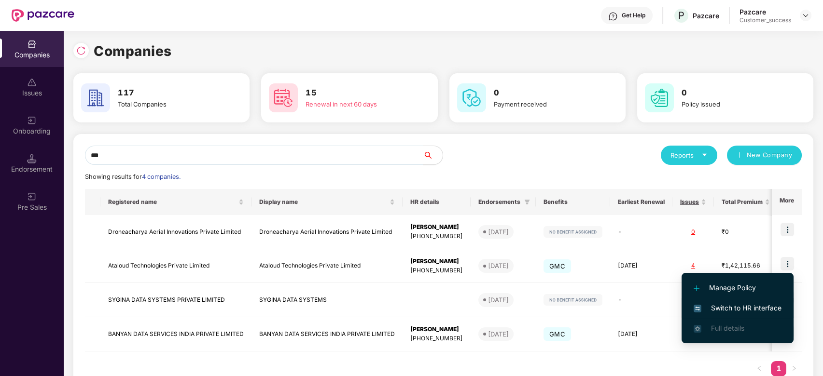
click at [735, 309] on span "Switch to HR interface" at bounding box center [737, 308] width 88 height 11
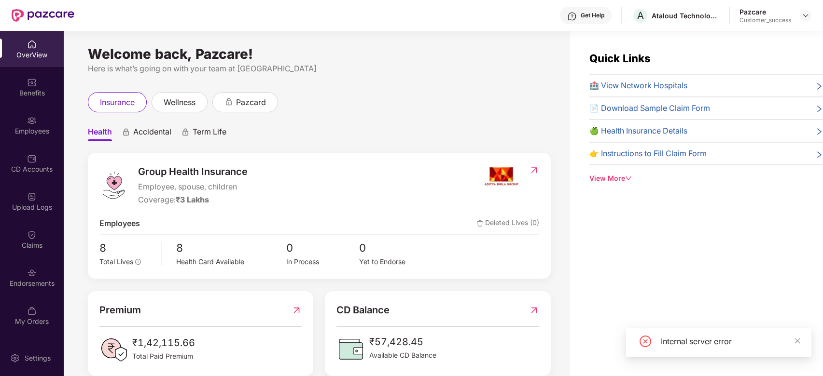
click at [27, 287] on div "Endorsements" at bounding box center [32, 284] width 64 height 10
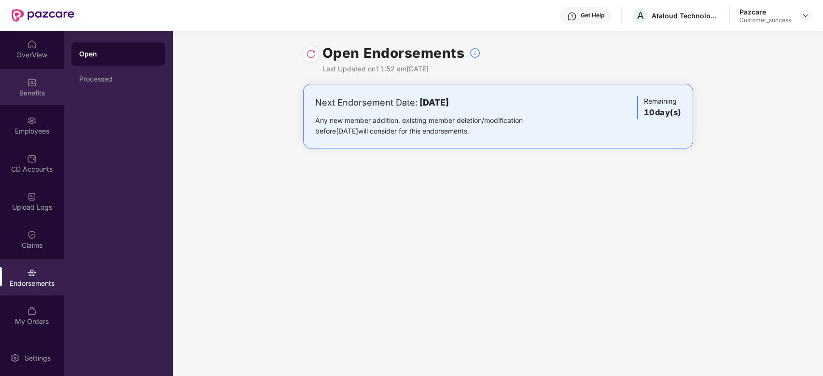
click at [29, 83] on img at bounding box center [32, 83] width 10 height 10
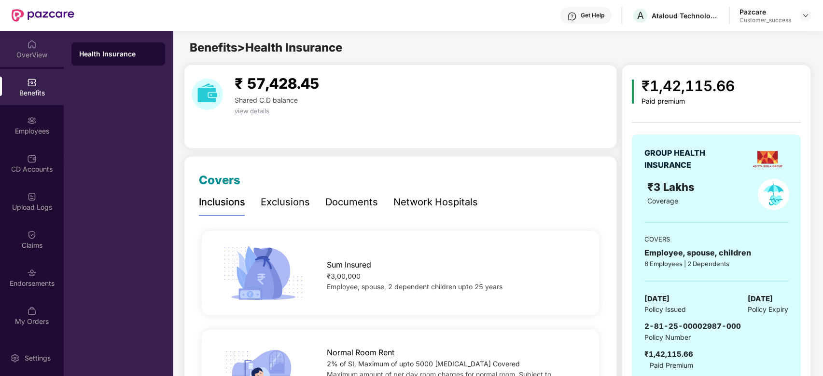
click at [24, 47] on div "OverView" at bounding box center [32, 49] width 64 height 36
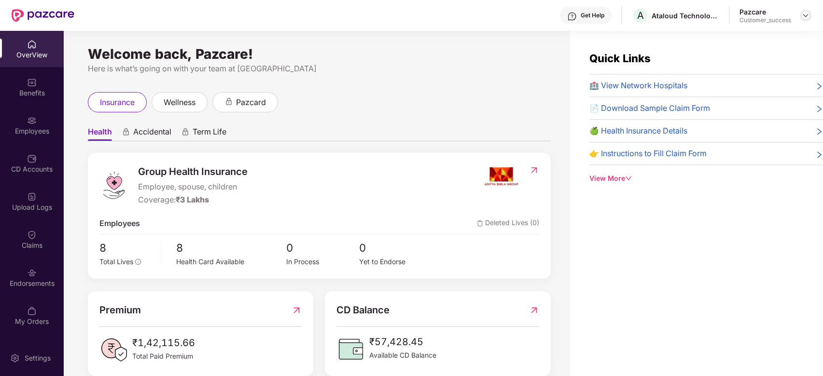
click at [807, 11] on div at bounding box center [805, 16] width 12 height 12
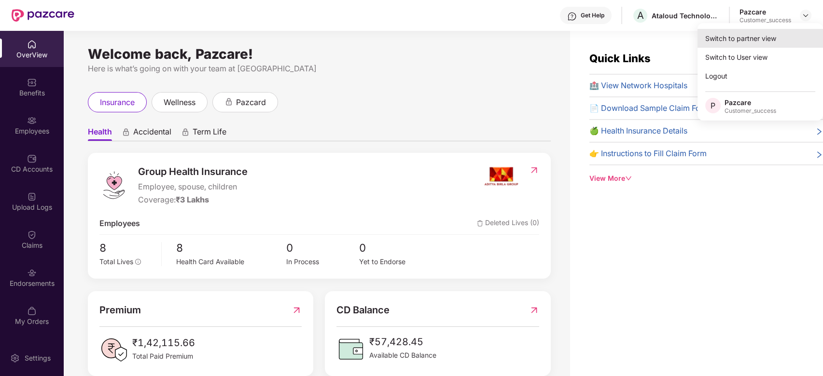
click at [773, 31] on div "Switch to partner view" at bounding box center [759, 38] width 125 height 19
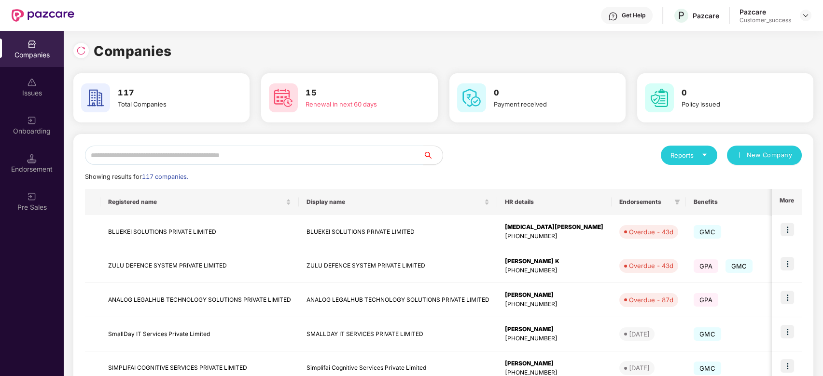
click at [258, 154] on input "text" at bounding box center [254, 155] width 338 height 19
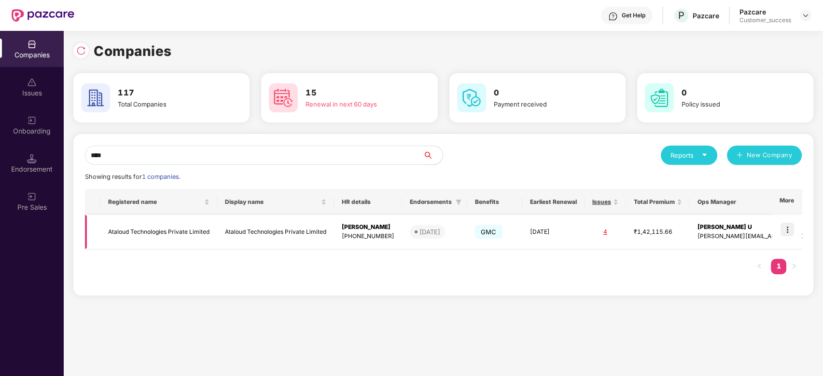
type input "****"
click at [166, 228] on td "Ataloud Technologies Private Limited" at bounding box center [158, 232] width 117 height 34
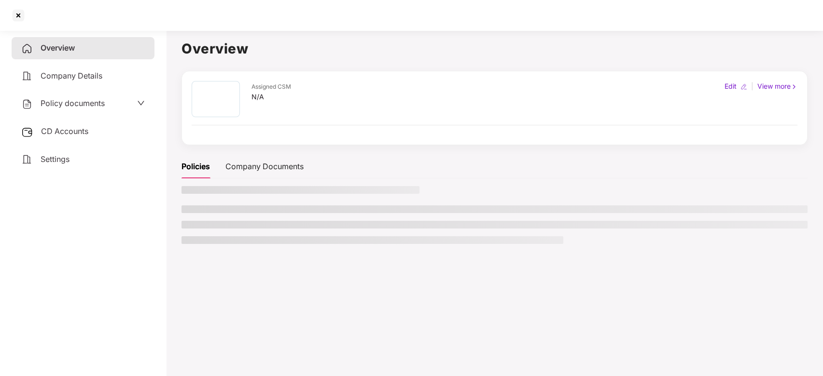
click at [166, 228] on main "Overview Assigned CSM N/A Edit | View more Policies Company Documents" at bounding box center [494, 215] width 657 height 376
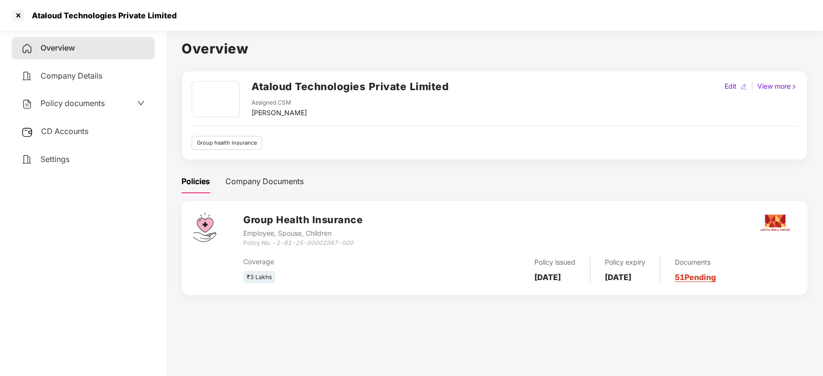
click at [97, 100] on span "Policy documents" at bounding box center [73, 103] width 64 height 10
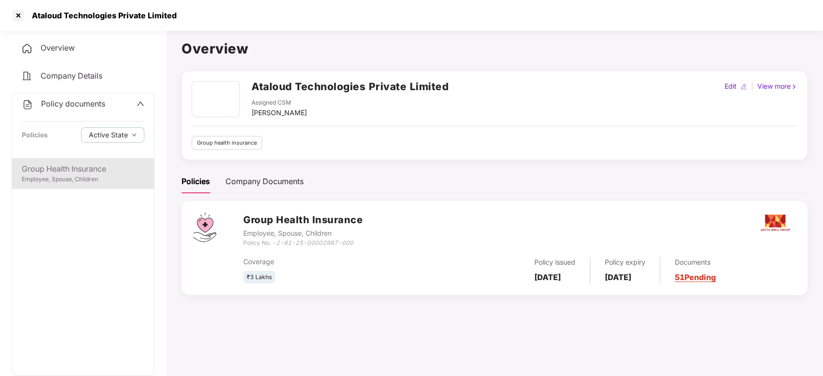
click at [84, 169] on div "Group Health Insurance" at bounding box center [83, 169] width 123 height 12
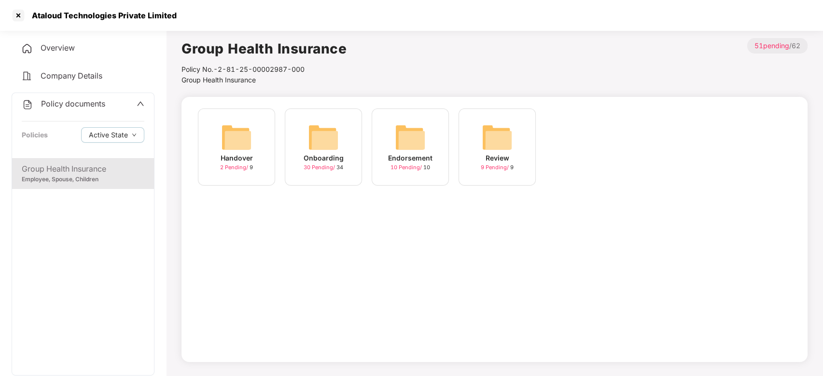
click at [137, 100] on icon "up" at bounding box center [141, 104] width 8 height 8
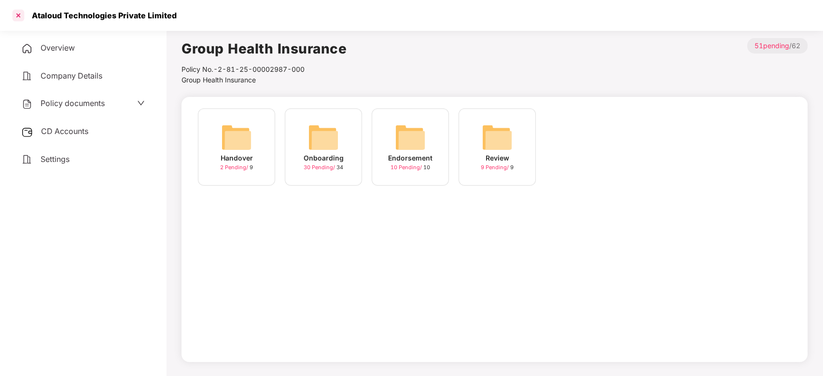
click at [18, 9] on div at bounding box center [18, 15] width 15 height 15
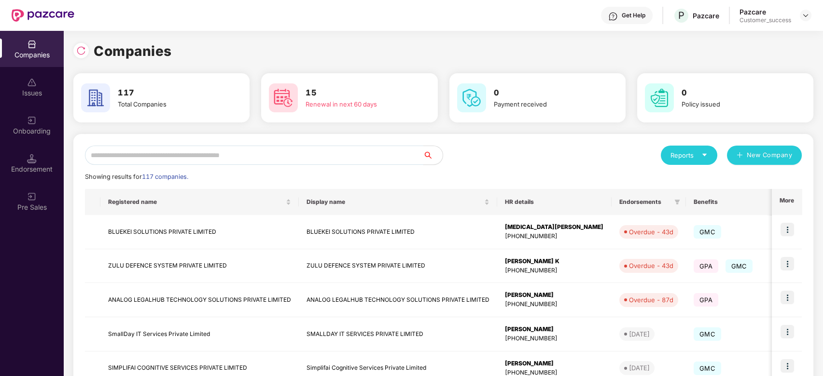
click at [276, 155] on input "text" at bounding box center [254, 155] width 338 height 19
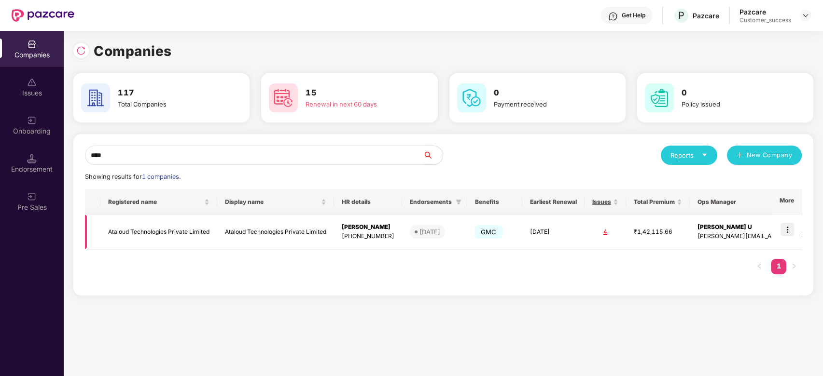
type input "****"
click at [790, 230] on img at bounding box center [787, 230] width 14 height 14
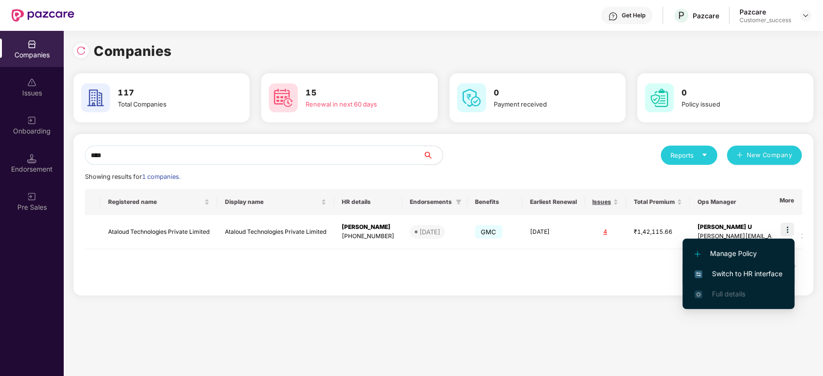
click at [726, 278] on span "Switch to HR interface" at bounding box center [738, 274] width 88 height 11
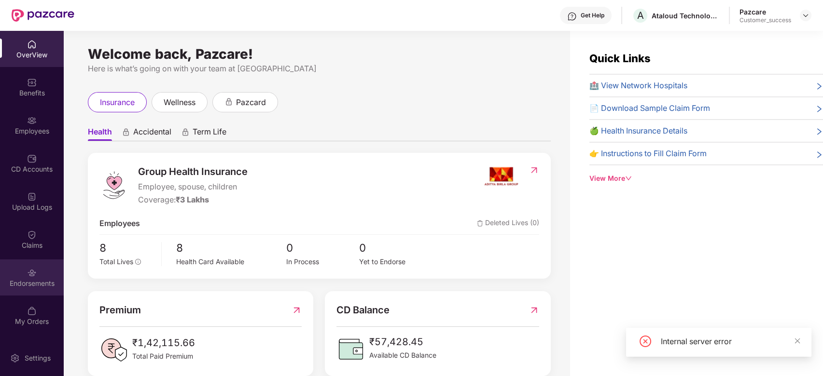
click at [28, 276] on img at bounding box center [32, 273] width 10 height 10
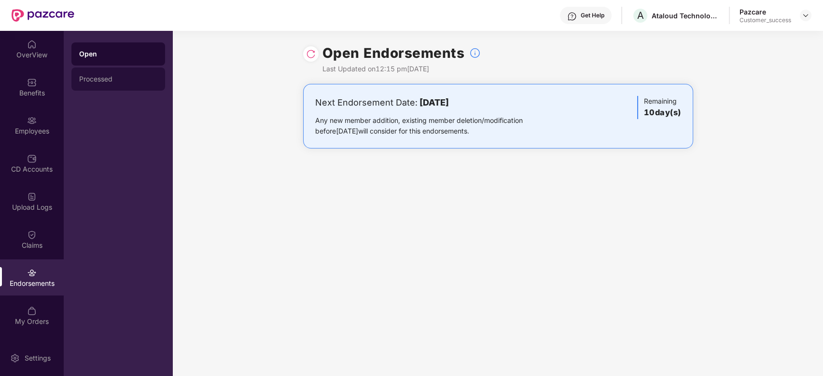
click at [148, 68] on div "Processed" at bounding box center [118, 79] width 94 height 23
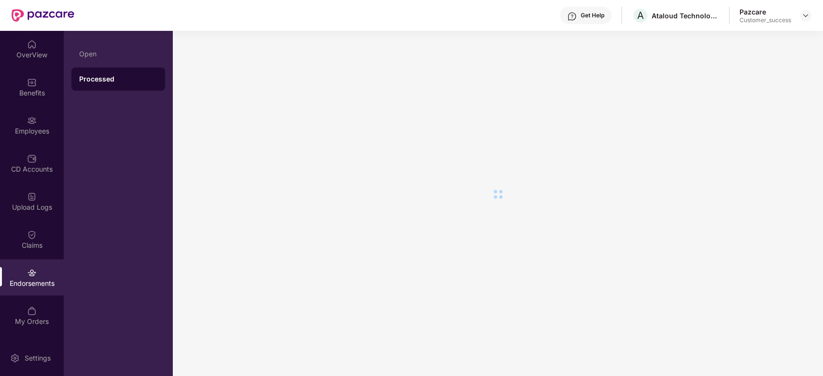
click at [148, 68] on div "Processed" at bounding box center [118, 79] width 94 height 23
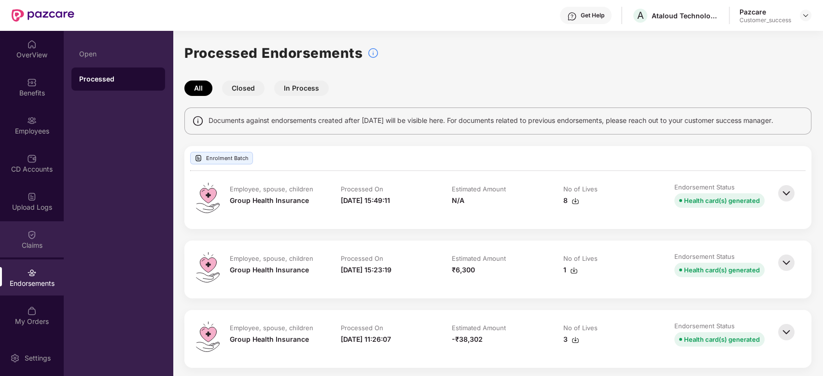
click at [29, 246] on div "Claims" at bounding box center [32, 246] width 64 height 10
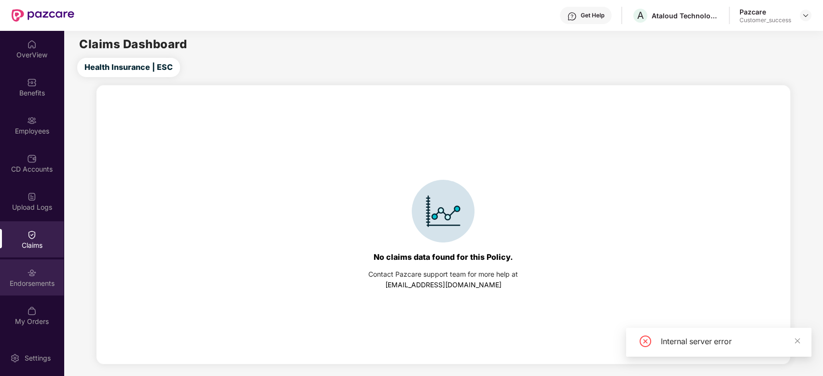
click at [31, 284] on div "Endorsements" at bounding box center [32, 284] width 64 height 10
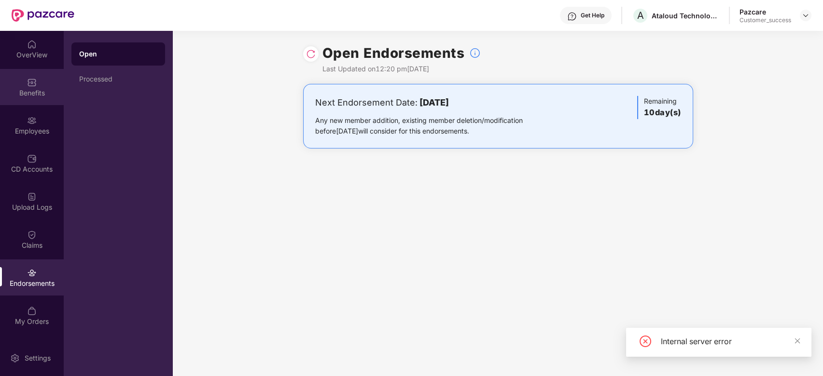
click at [32, 92] on div "Benefits" at bounding box center [32, 93] width 64 height 10
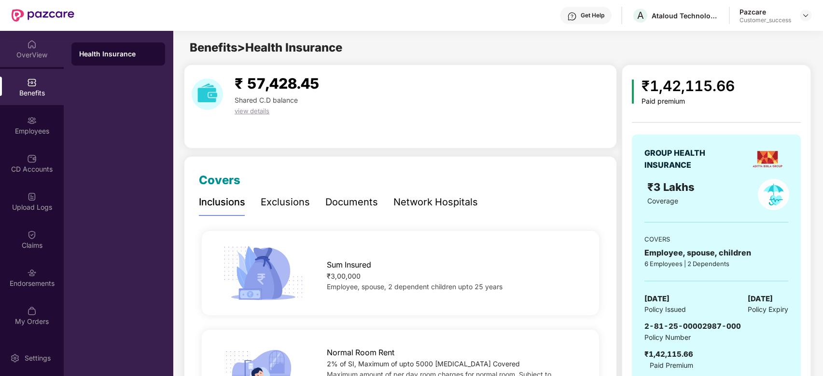
click at [28, 50] on div "OverView" at bounding box center [32, 55] width 64 height 10
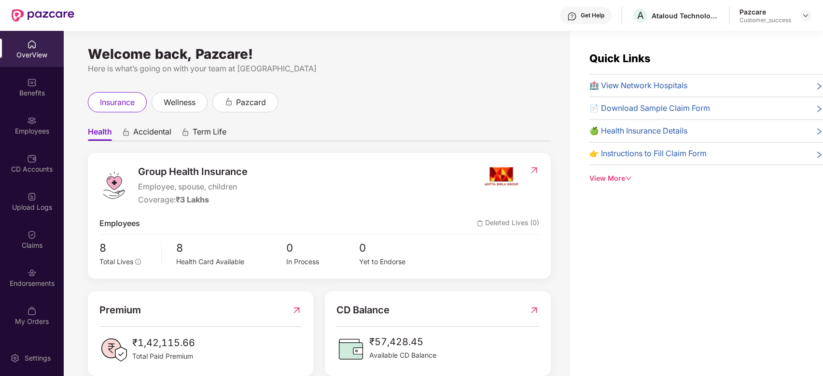
click at [40, 61] on div "OverView" at bounding box center [32, 49] width 64 height 36
click at [803, 16] on img at bounding box center [805, 16] width 8 height 8
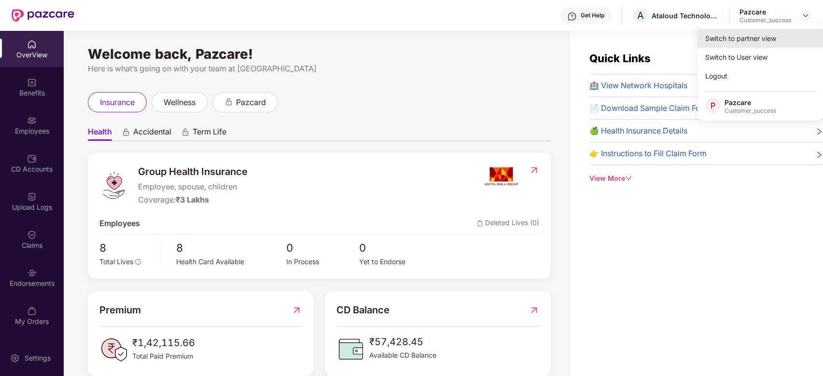
click at [742, 35] on div "Switch to partner view" at bounding box center [759, 38] width 125 height 19
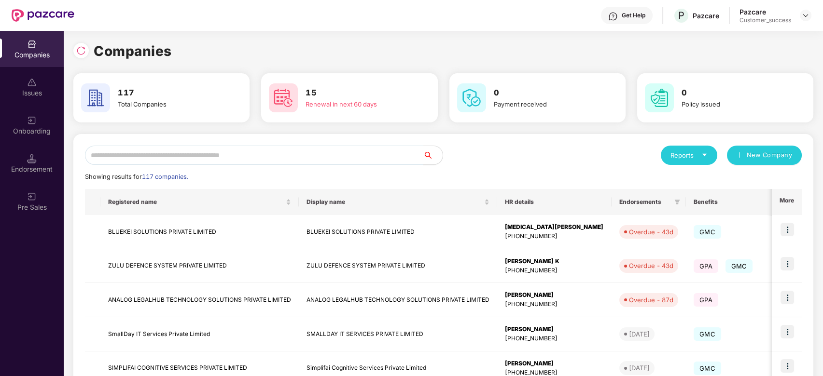
click at [343, 154] on input "text" at bounding box center [254, 155] width 338 height 19
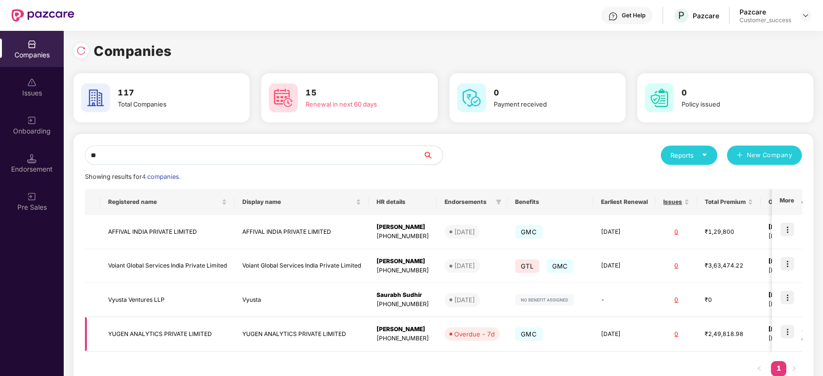
type input "**"
click at [173, 336] on td "YUGEN ANALYTICS PRIVATE LIMITED" at bounding box center [167, 334] width 134 height 34
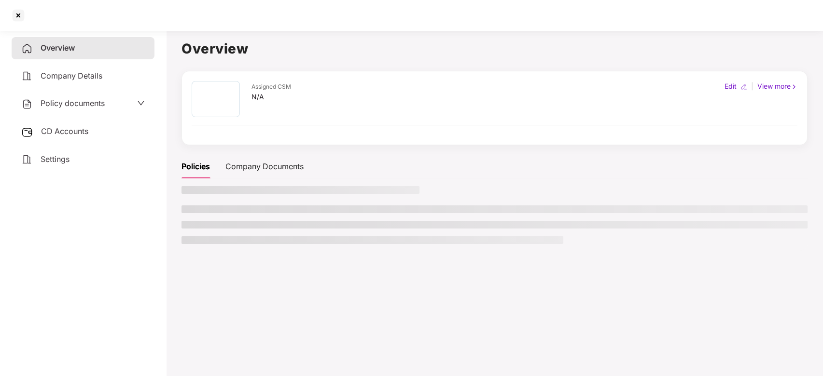
click at [173, 336] on main "Overview Assigned CSM N/A Edit | View more Policies Company Documents" at bounding box center [494, 215] width 657 height 376
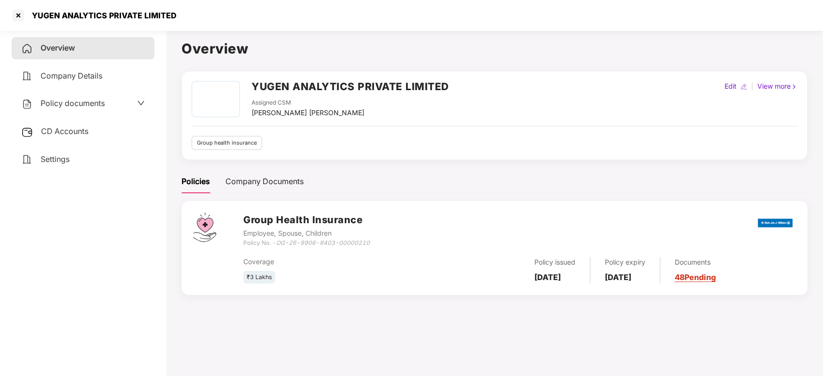
click at [80, 100] on span "Policy documents" at bounding box center [73, 103] width 64 height 10
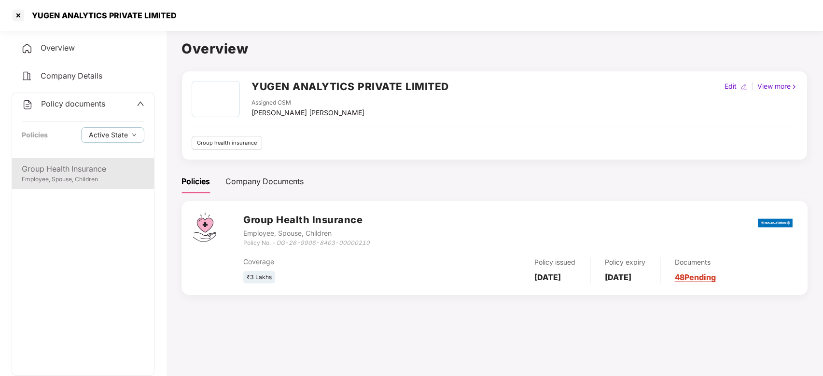
click at [74, 174] on div "Group Health Insurance" at bounding box center [83, 169] width 123 height 12
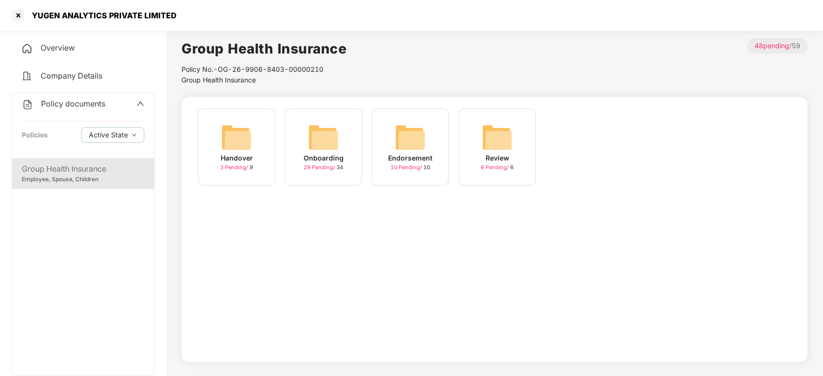
click at [321, 153] on div "Onboarding" at bounding box center [323, 158] width 40 height 11
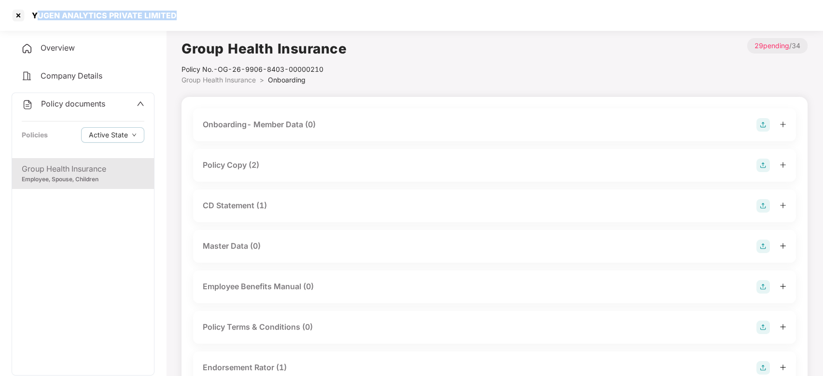
drag, startPoint x: 172, startPoint y: 14, endPoint x: 36, endPoint y: 17, distance: 135.6
click at [36, 17] on div "YUGEN ANALYTICS PRIVATE LIMITED" at bounding box center [101, 16] width 151 height 10
copy div "UGEN ANALYTICS PRIVATE LIMITED"
click at [178, 15] on div "YUGEN ANALYTICS PRIVATE LIMITED" at bounding box center [411, 15] width 823 height 31
drag, startPoint x: 174, startPoint y: 14, endPoint x: 32, endPoint y: 16, distance: 141.9
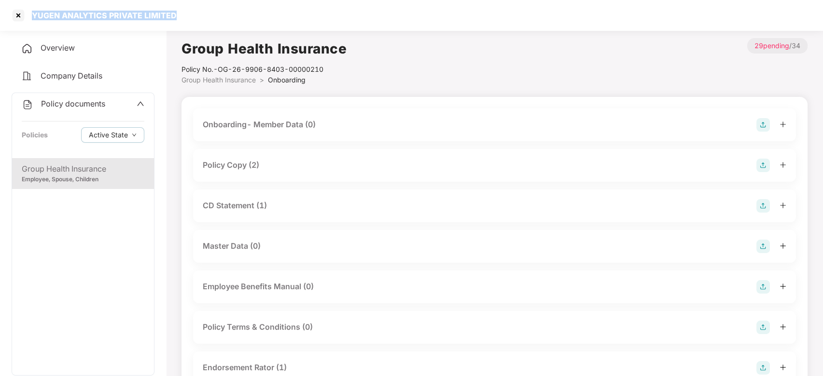
click at [32, 16] on div "YUGEN ANALYTICS PRIVATE LIMITED" at bounding box center [101, 16] width 151 height 10
copy div "YUGEN ANALYTICS PRIVATE LIMITED"
click at [92, 108] on div "Policy documents" at bounding box center [63, 104] width 83 height 13
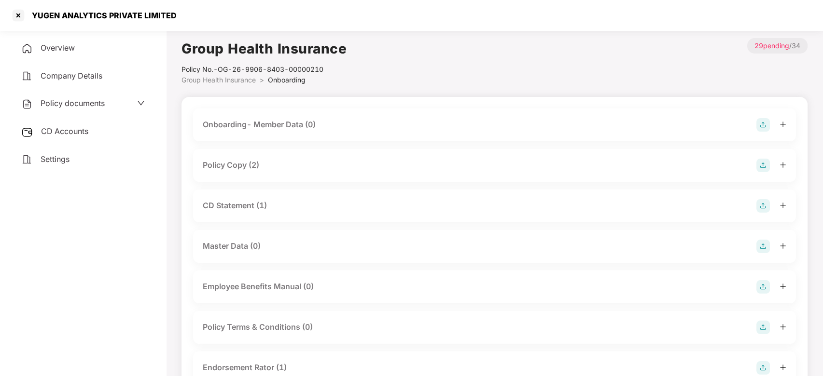
click at [70, 48] on span "Overview" at bounding box center [58, 48] width 34 height 10
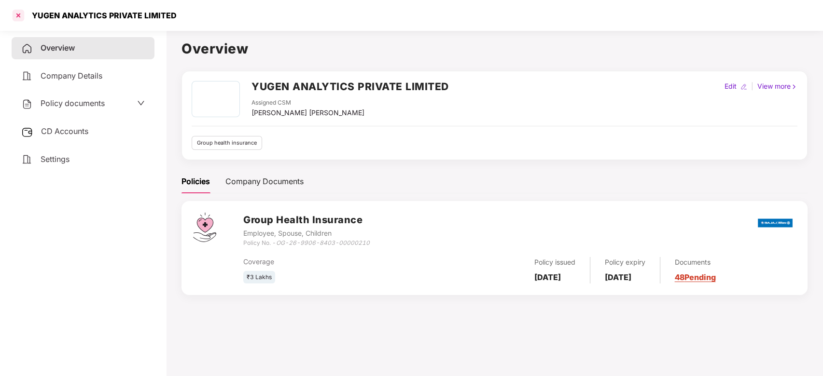
click at [15, 15] on div at bounding box center [18, 15] width 15 height 15
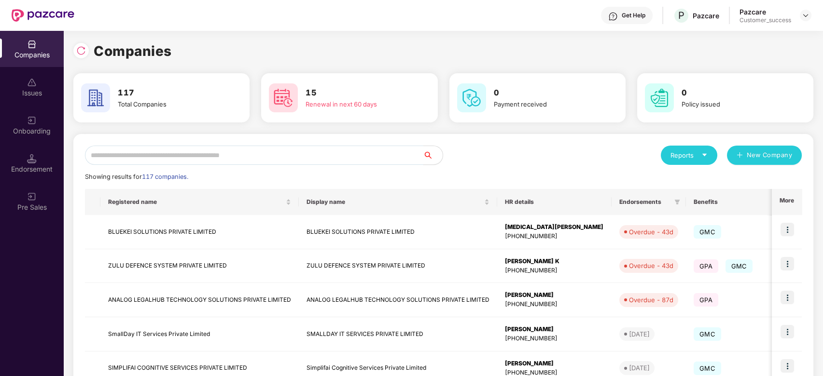
click at [156, 156] on input "text" at bounding box center [254, 155] width 338 height 19
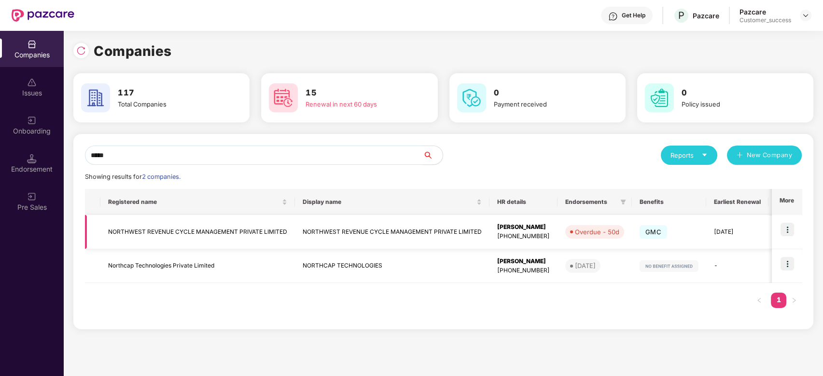
type input "*****"
click at [161, 232] on td "NORTHWEST REVENUE CYCLE MANAGEMENT PRIVATE LIMITED" at bounding box center [197, 232] width 194 height 34
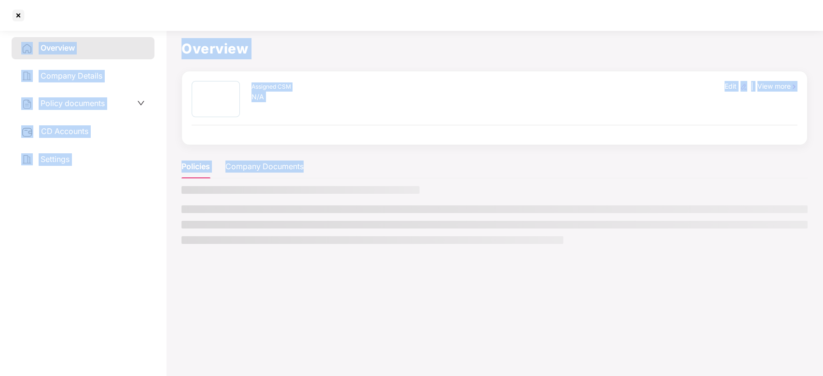
click at [161, 232] on aside "Overview Company Details Policy documents CD Accounts Settings" at bounding box center [83, 202] width 166 height 350
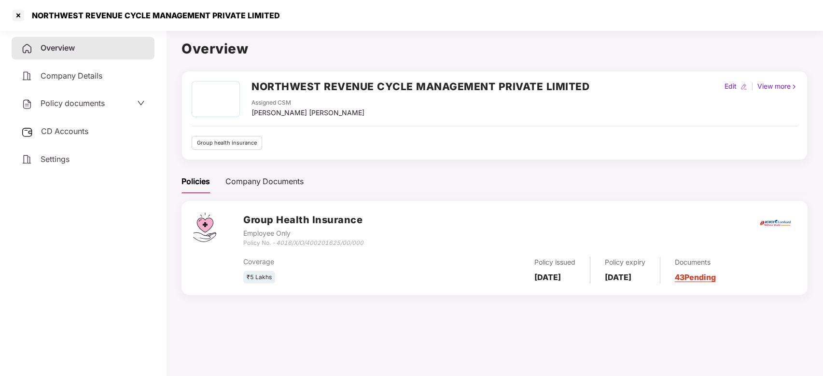
click at [96, 102] on span "Policy documents" at bounding box center [73, 103] width 64 height 10
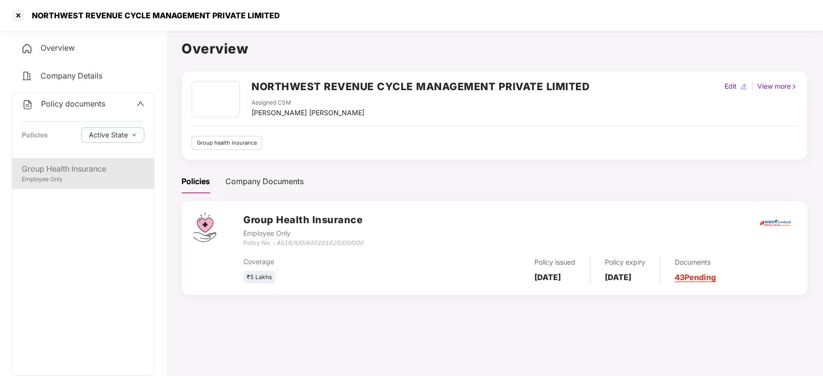
click at [75, 161] on div "Group Health Insurance Employee Only" at bounding box center [83, 173] width 142 height 31
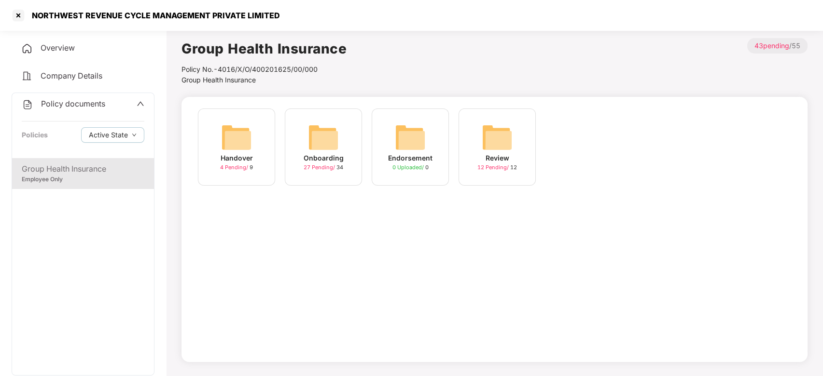
click at [320, 140] on img at bounding box center [323, 137] width 31 height 31
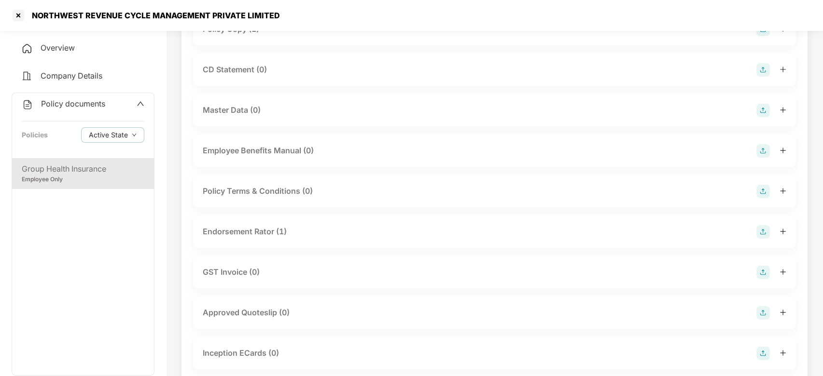
scroll to position [137, 0]
click at [20, 13] on div at bounding box center [18, 15] width 15 height 15
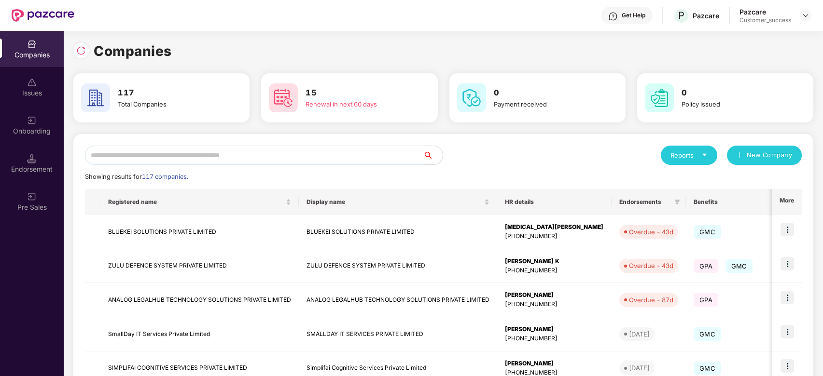
click at [206, 156] on input "text" at bounding box center [254, 155] width 338 height 19
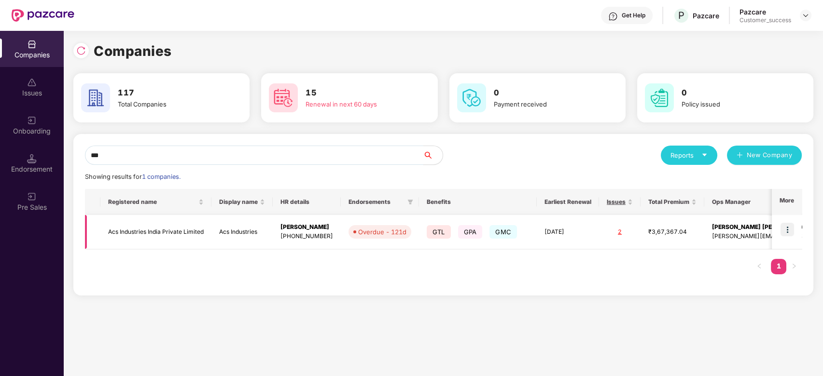
type input "***"
click at [169, 229] on td "Acs Industries India Private Limited" at bounding box center [155, 232] width 111 height 34
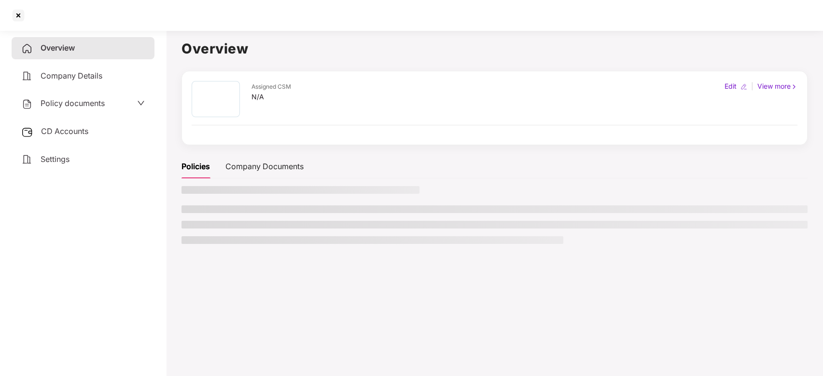
click at [169, 229] on main "Overview Assigned CSM N/A Edit | View more Policies Company Documents" at bounding box center [494, 215] width 657 height 376
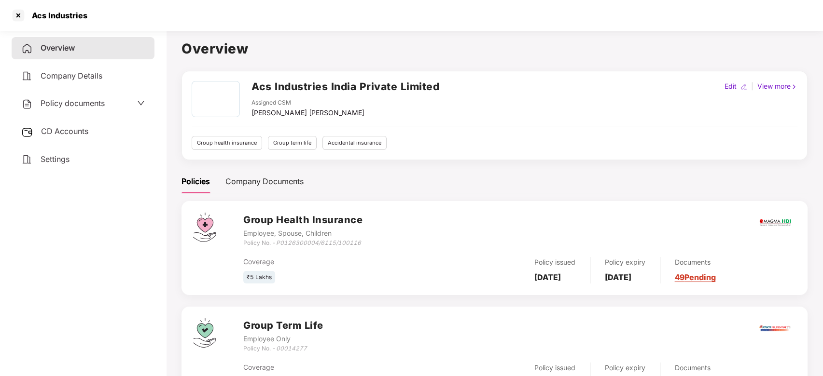
click at [96, 108] on div "Policy documents" at bounding box center [62, 103] width 83 height 13
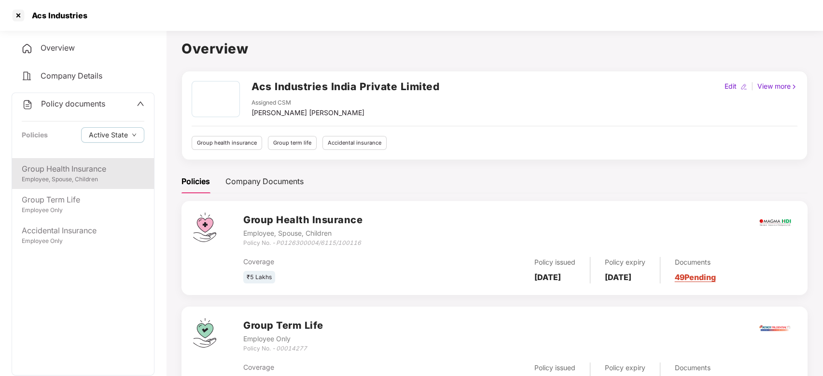
click at [66, 178] on div "Employee, Spouse, Children" at bounding box center [83, 179] width 123 height 9
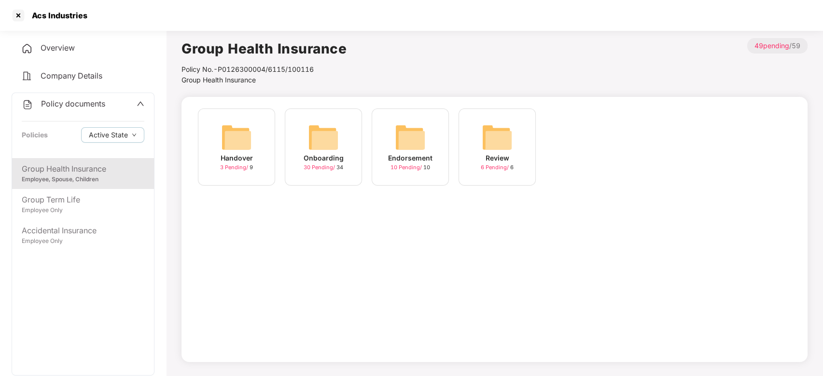
click at [317, 151] on img at bounding box center [323, 137] width 31 height 31
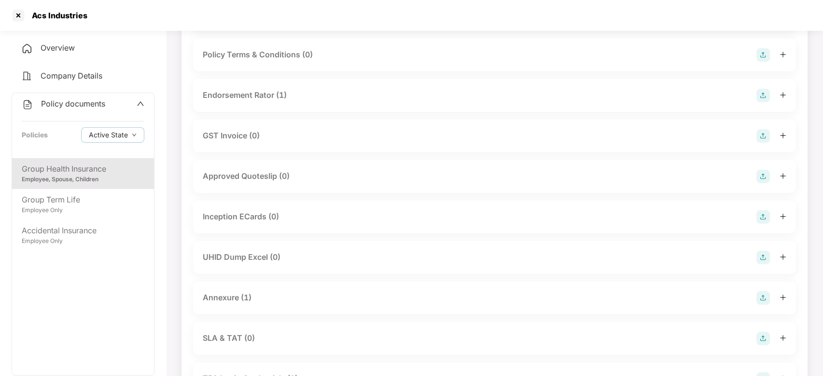
scroll to position [274, 0]
click at [378, 251] on div "UHID Dump Excel (0)" at bounding box center [494, 257] width 583 height 14
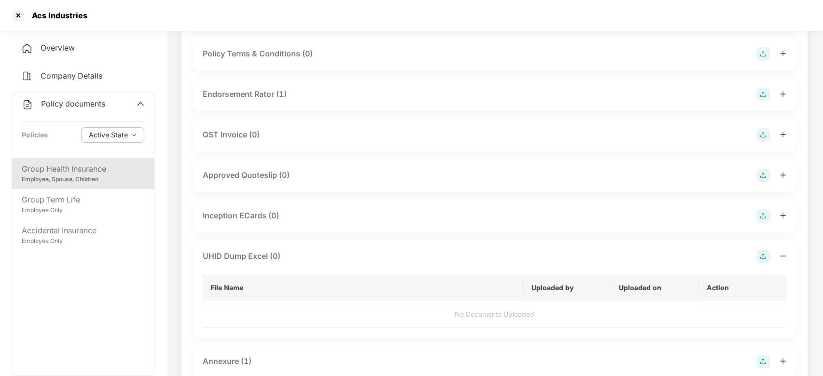
click at [760, 257] on img at bounding box center [763, 257] width 14 height 14
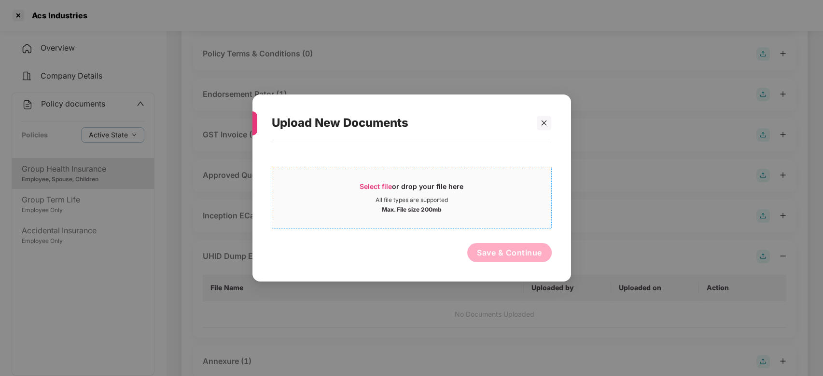
click at [386, 185] on span "Select file" at bounding box center [375, 186] width 32 height 8
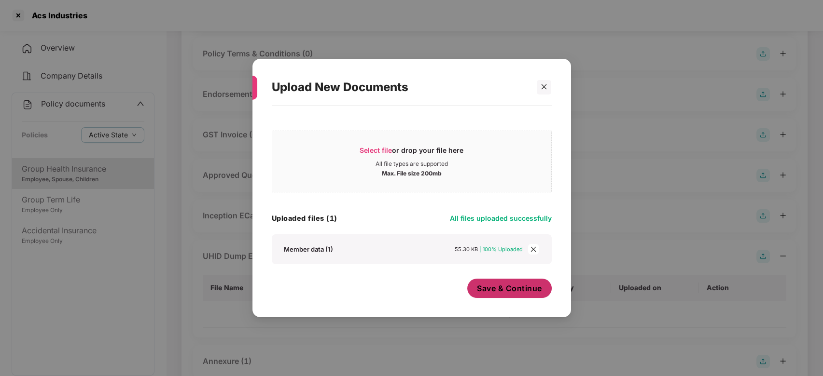
click at [518, 289] on span "Save & Continue" at bounding box center [509, 288] width 65 height 11
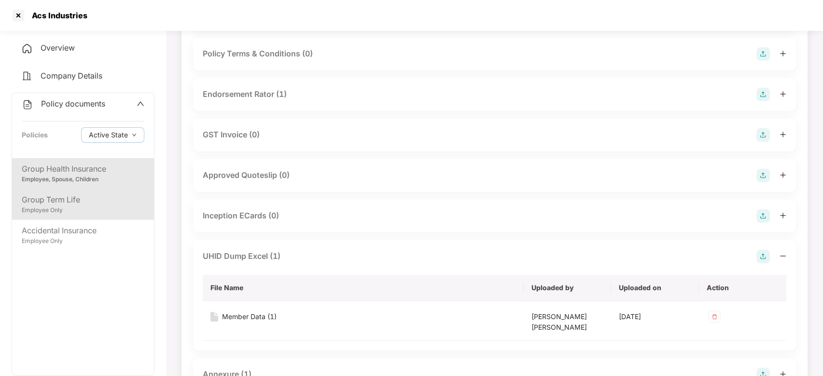
click at [84, 196] on div "Group Term Life" at bounding box center [83, 200] width 123 height 12
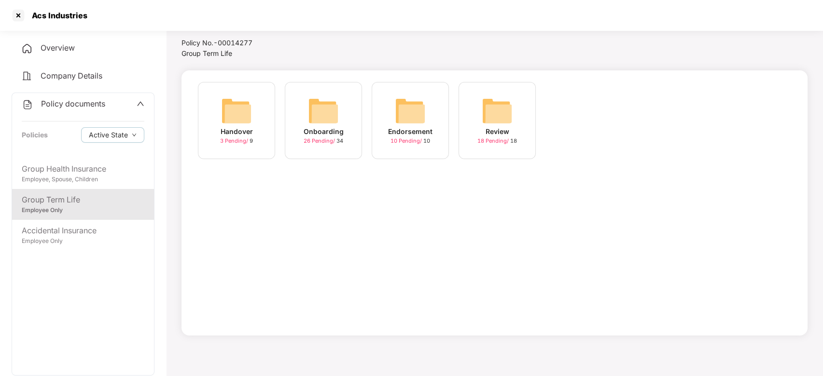
click at [324, 133] on div "Onboarding" at bounding box center [323, 131] width 40 height 11
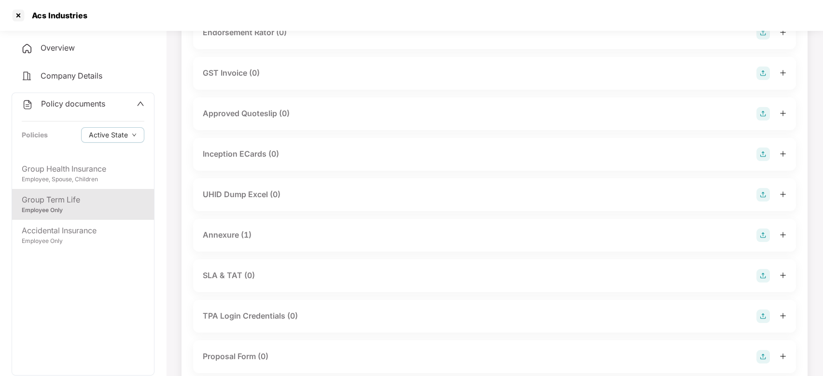
scroll to position [336, 0]
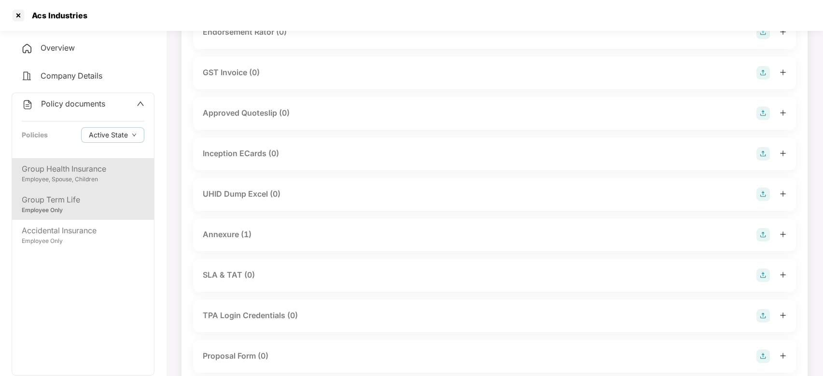
click at [88, 170] on div "Group Health Insurance" at bounding box center [83, 169] width 123 height 12
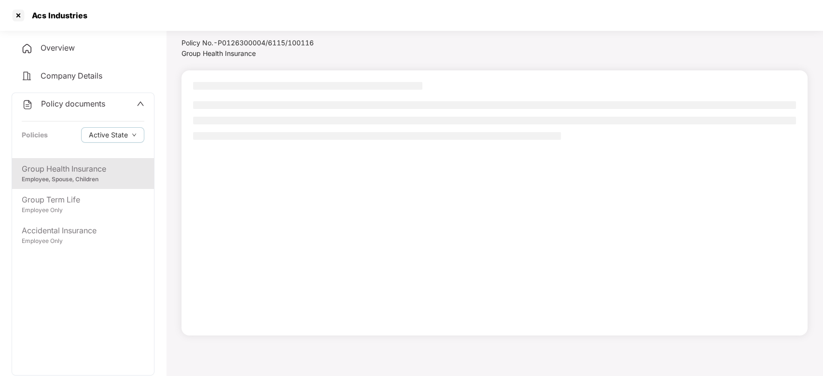
scroll to position [27, 0]
